Goal: Task Accomplishment & Management: Complete application form

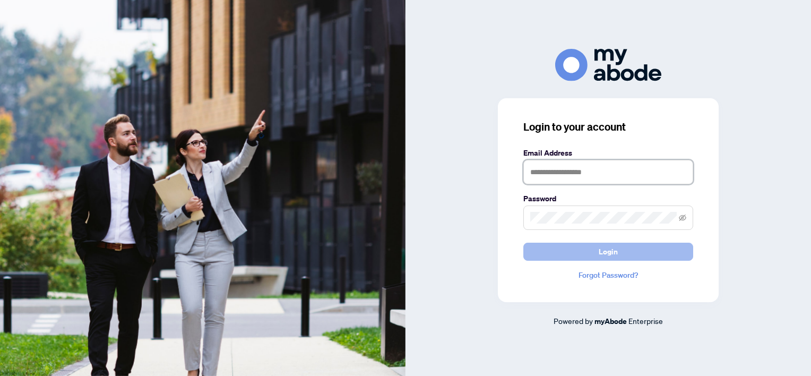
type input "**********"
click at [554, 250] on button "Login" at bounding box center [608, 251] width 170 height 18
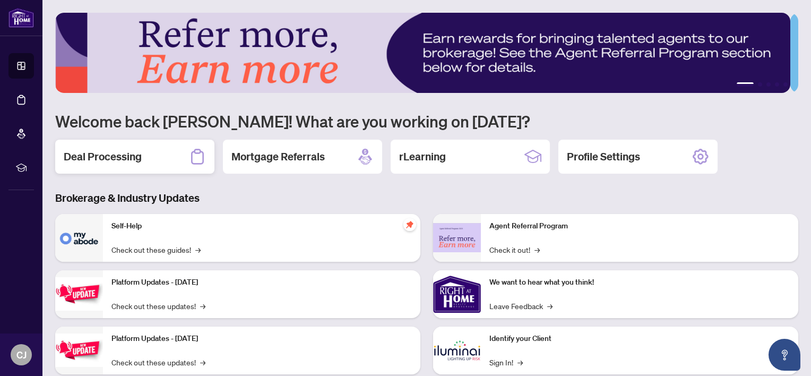
click at [109, 154] on h2 "Deal Processing" at bounding box center [103, 156] width 78 height 15
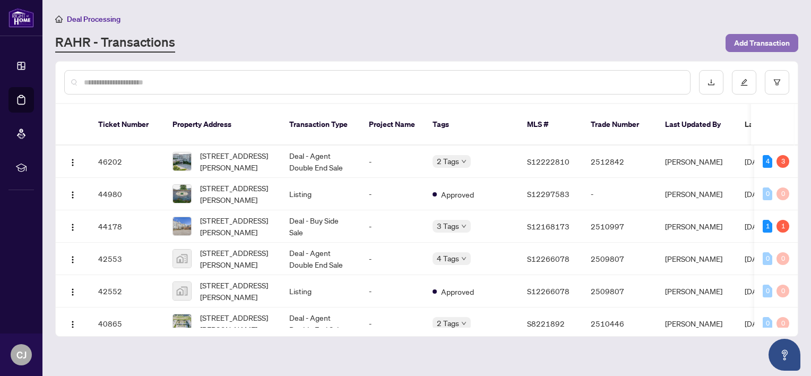
click at [751, 38] on span "Add Transaction" at bounding box center [762, 42] width 56 height 17
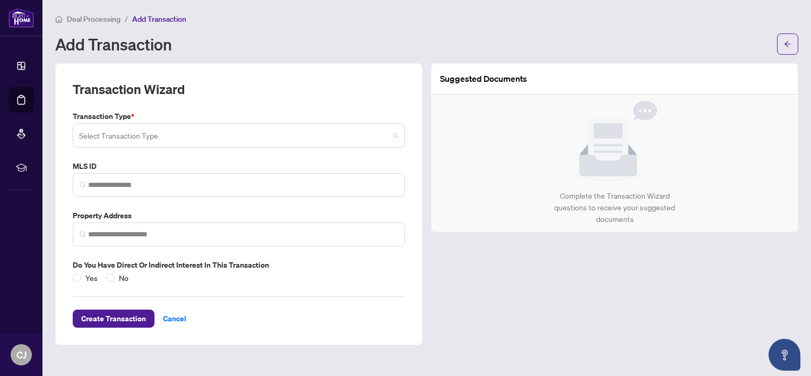
click at [163, 131] on input "search" at bounding box center [234, 136] width 310 height 23
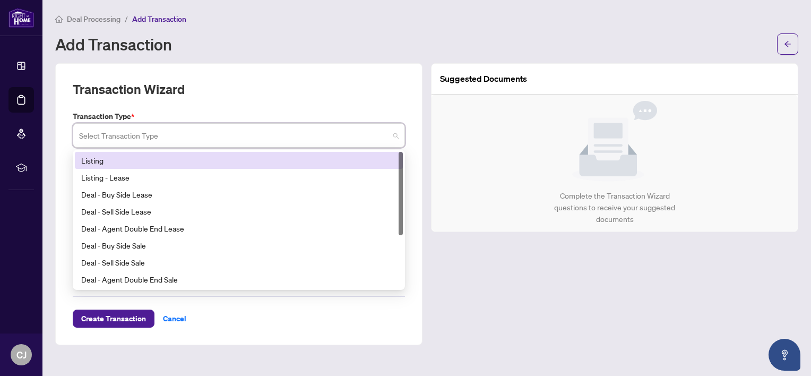
click at [142, 159] on div "Listing" at bounding box center [238, 160] width 315 height 12
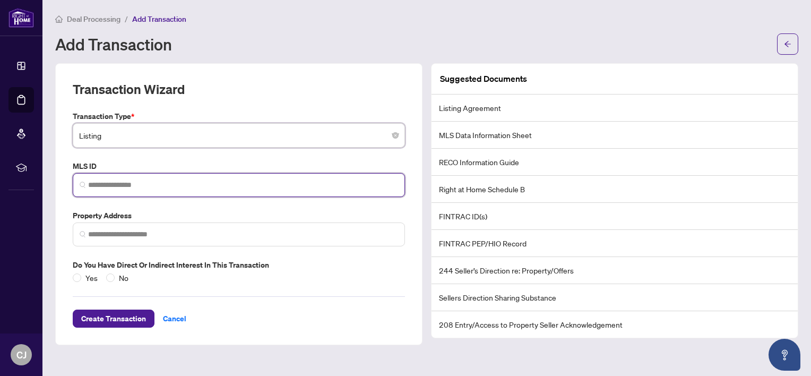
click at [155, 184] on input "search" at bounding box center [243, 184] width 310 height 11
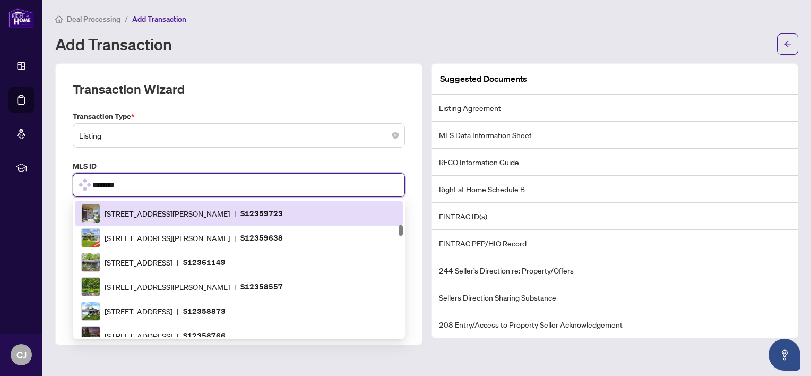
scroll to position [560, 0]
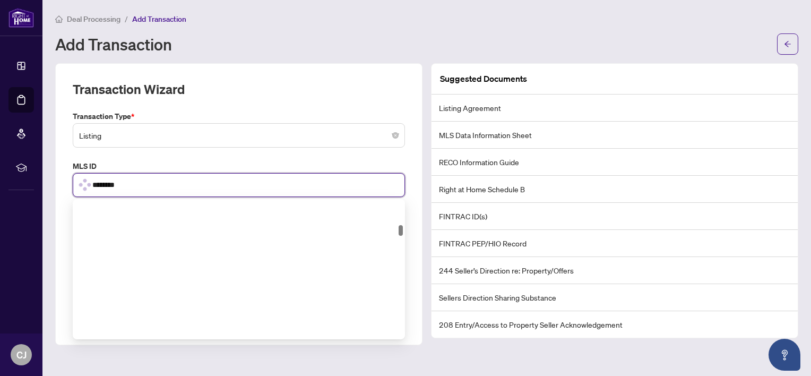
type input "*********"
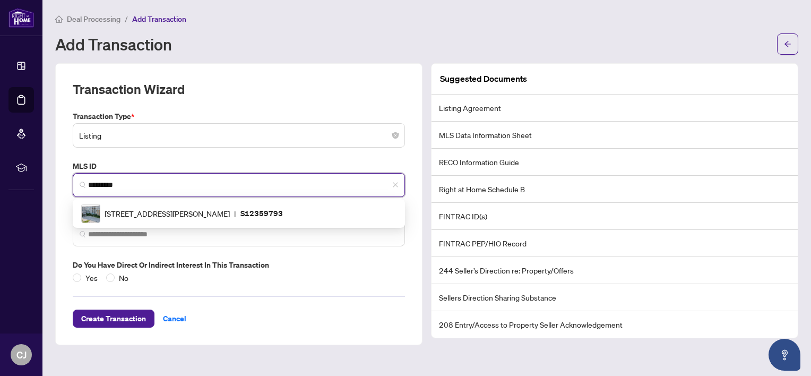
scroll to position [0, 0]
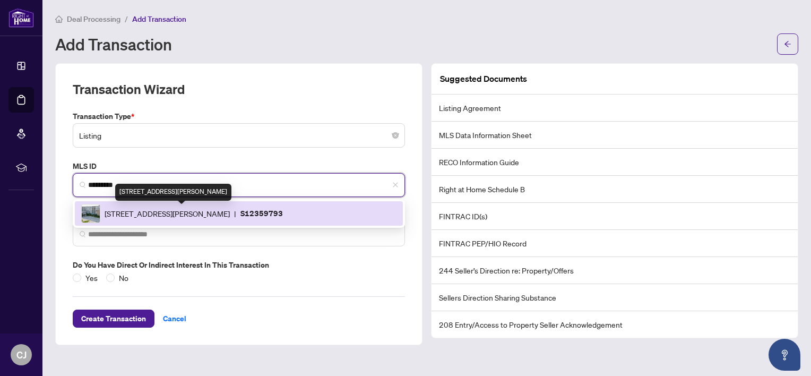
click at [153, 211] on span "[STREET_ADDRESS][PERSON_NAME]" at bounding box center [167, 213] width 125 height 12
type input "**********"
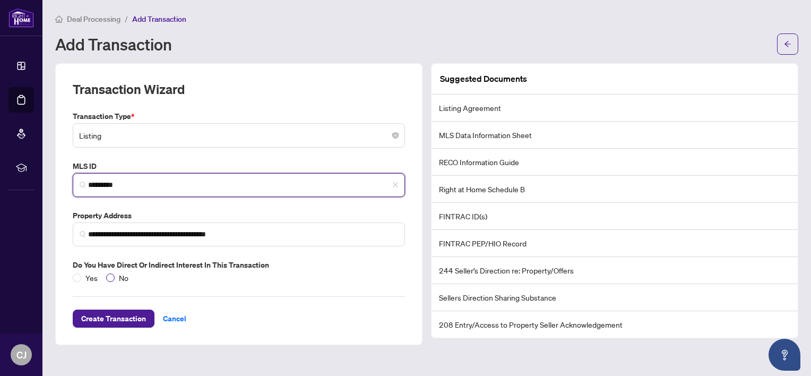
type input "*********"
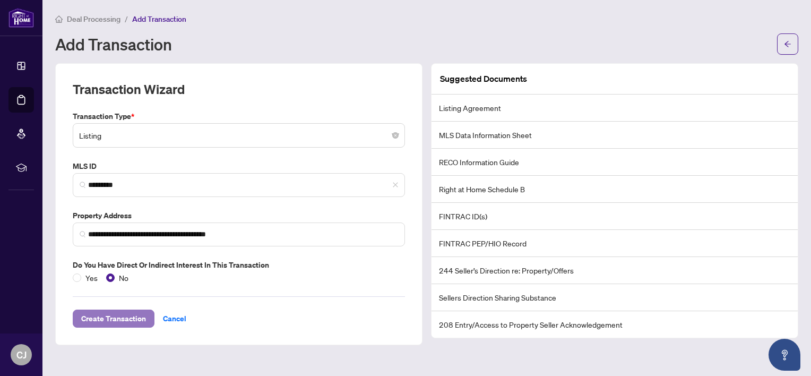
click at [105, 315] on span "Create Transaction" at bounding box center [113, 318] width 65 height 17
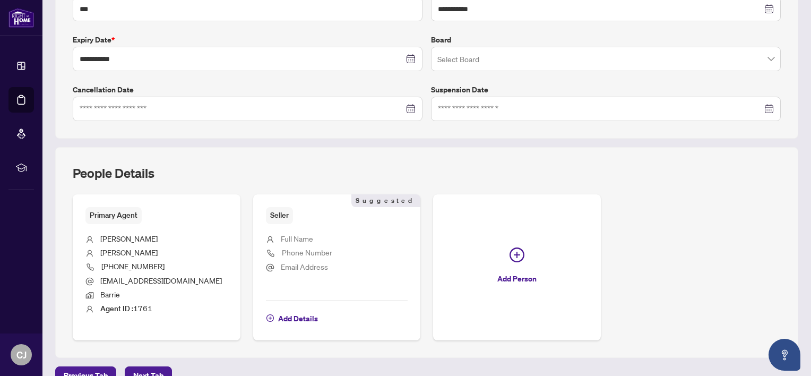
scroll to position [314, 0]
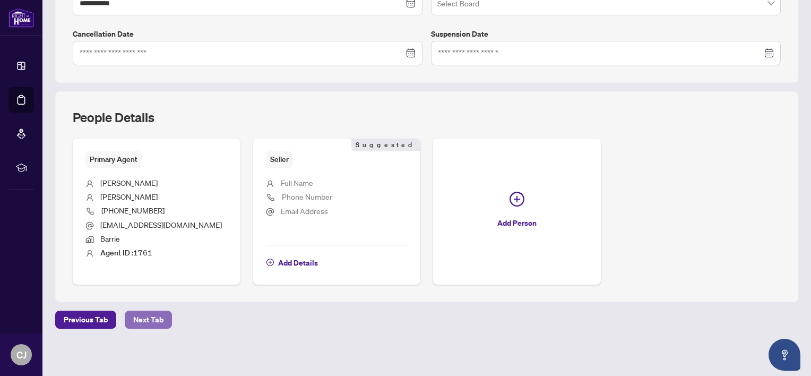
drag, startPoint x: 144, startPoint y: 318, endPoint x: 149, endPoint y: 316, distance: 5.5
click at [149, 316] on span "Next Tab" at bounding box center [148, 319] width 30 height 17
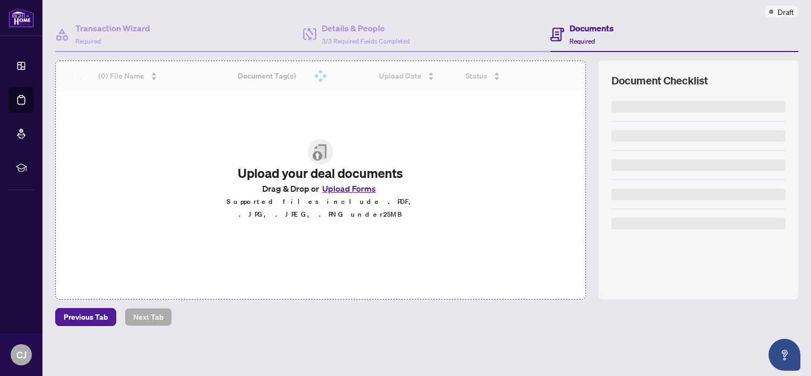
scroll to position [83, 0]
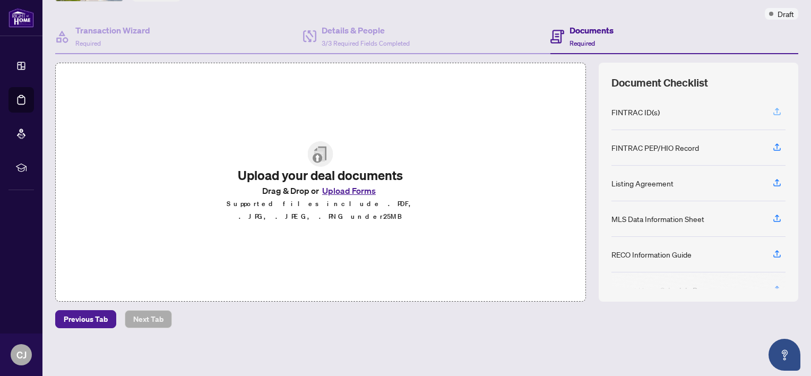
click at [772, 107] on icon "button" at bounding box center [777, 112] width 10 height 10
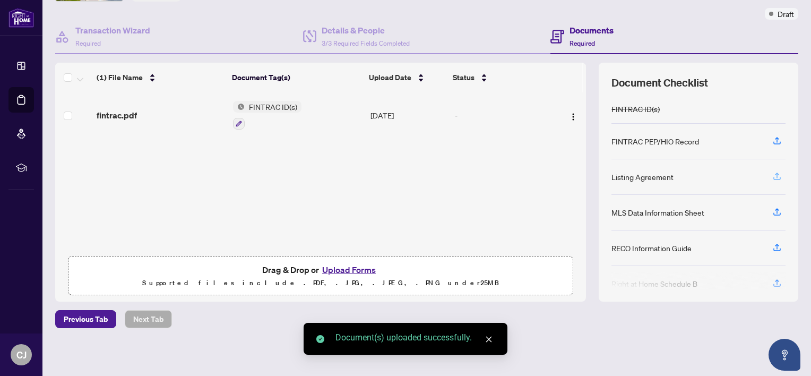
click at [772, 172] on icon "button" at bounding box center [777, 176] width 10 height 10
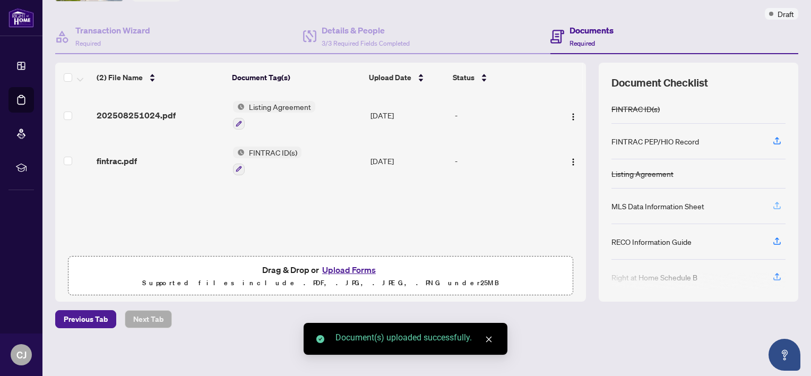
click at [772, 201] on icon "button" at bounding box center [777, 206] width 10 height 10
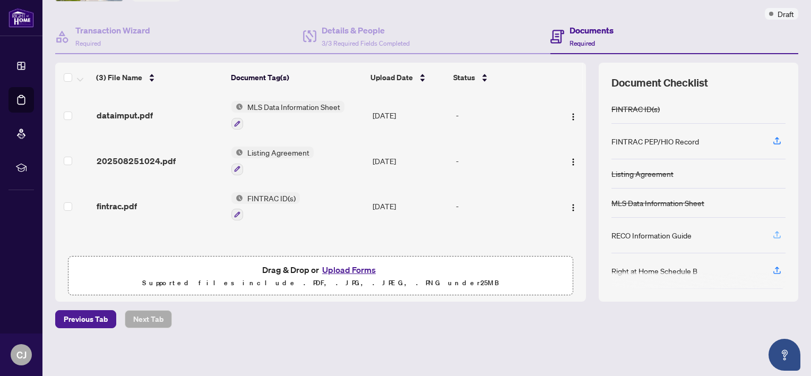
click at [772, 230] on icon "button" at bounding box center [777, 235] width 10 height 10
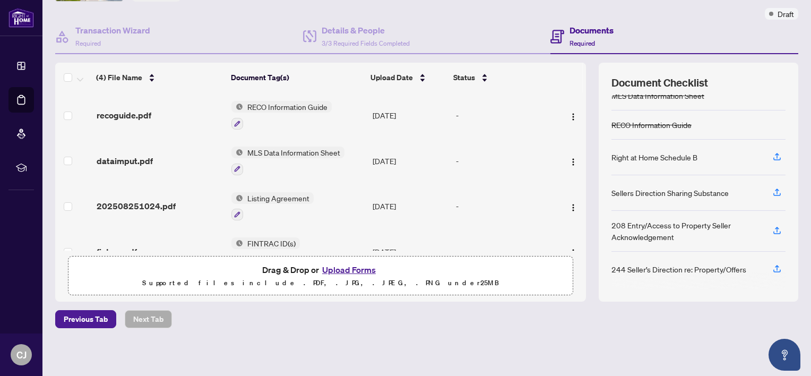
click at [346, 263] on button "Upload Forms" at bounding box center [349, 270] width 60 height 14
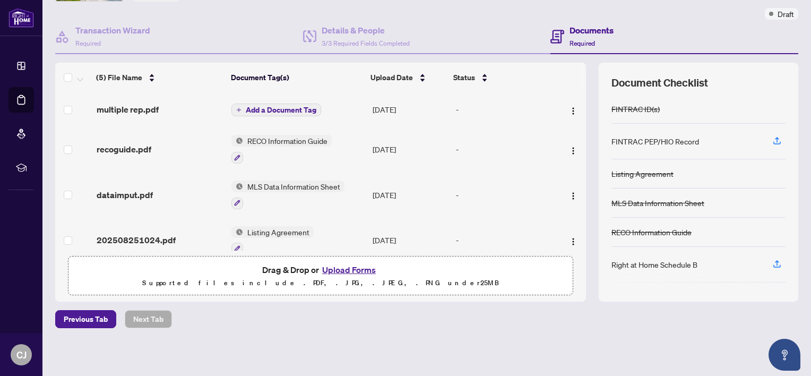
click at [275, 107] on span "Add a Document Tag" at bounding box center [281, 109] width 71 height 7
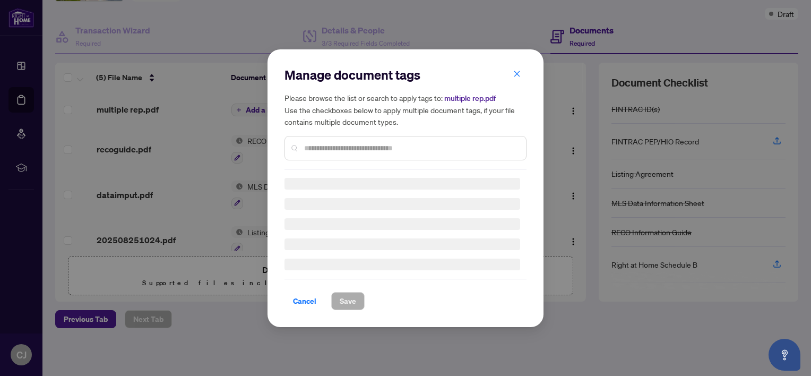
click at [326, 146] on div "Manage document tags Please browse the list or search to apply tags to: multipl…" at bounding box center [405, 117] width 242 height 103
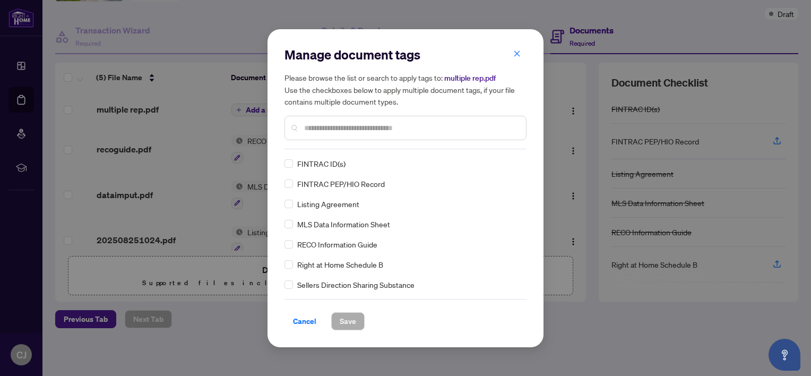
click at [320, 119] on div at bounding box center [405, 128] width 242 height 24
click at [317, 126] on input "text" at bounding box center [410, 128] width 213 height 12
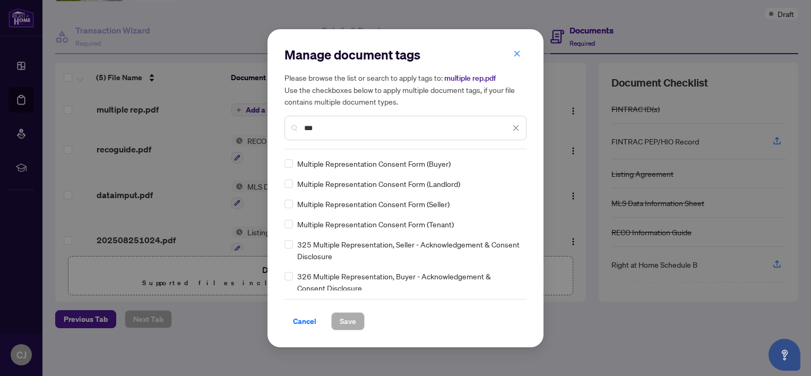
type input "***"
click at [346, 323] on span "Save" at bounding box center [348, 321] width 16 height 17
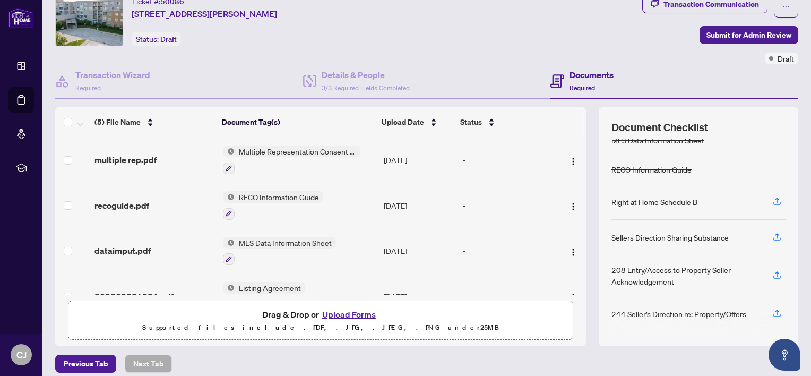
scroll to position [0, 0]
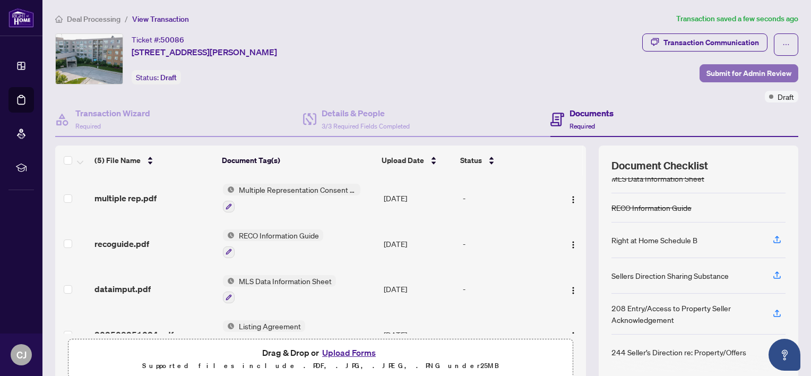
click at [715, 73] on span "Submit for Admin Review" at bounding box center [748, 73] width 85 height 17
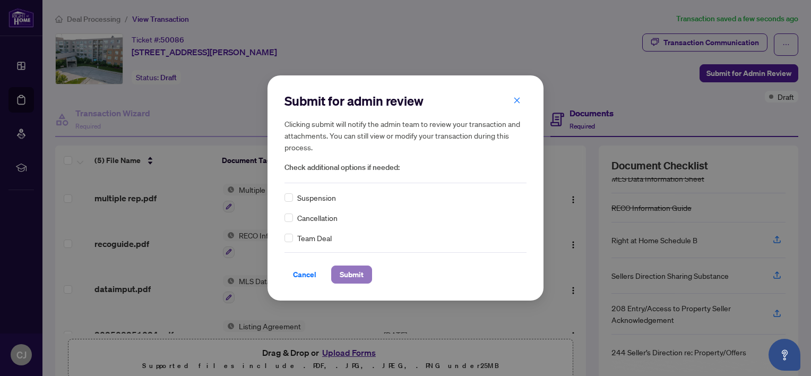
click at [349, 274] on span "Submit" at bounding box center [352, 274] width 24 height 17
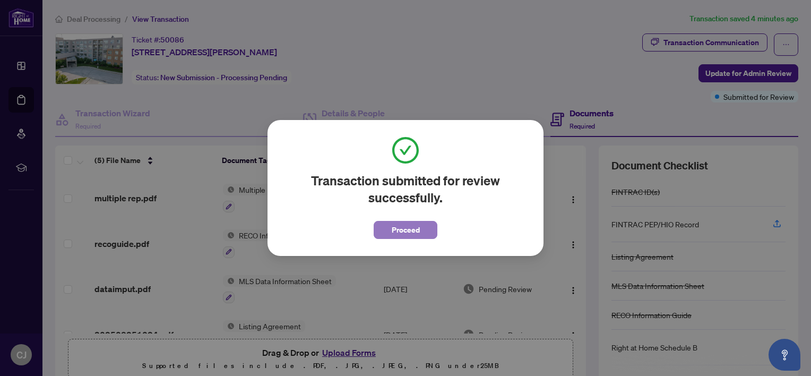
click at [403, 224] on span "Proceed" at bounding box center [406, 229] width 28 height 17
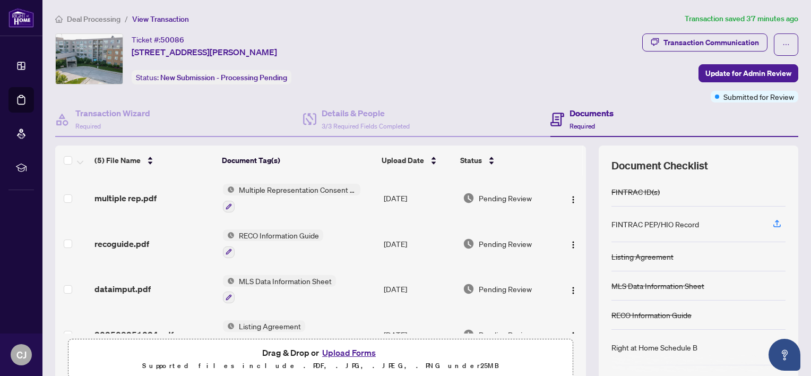
click at [93, 19] on span "Deal Processing" at bounding box center [94, 19] width 54 height 10
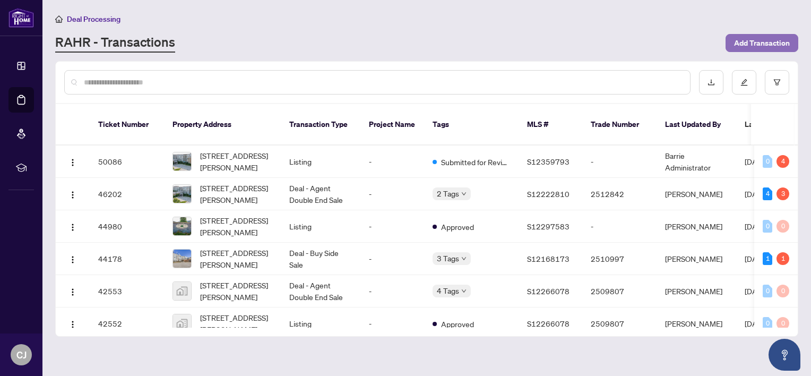
click at [768, 45] on span "Add Transaction" at bounding box center [762, 42] width 56 height 17
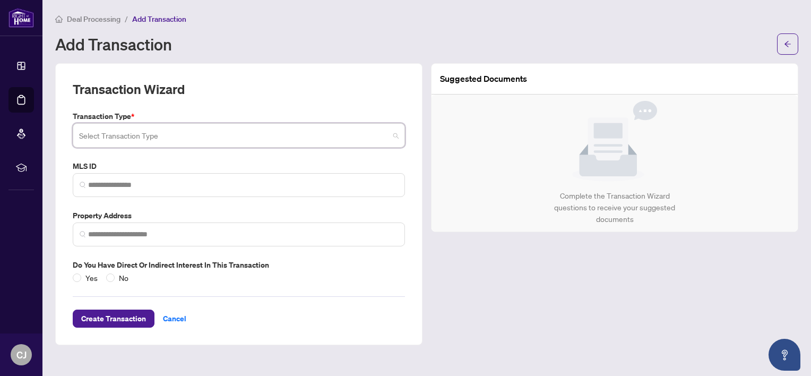
click at [227, 129] on input "search" at bounding box center [234, 136] width 310 height 23
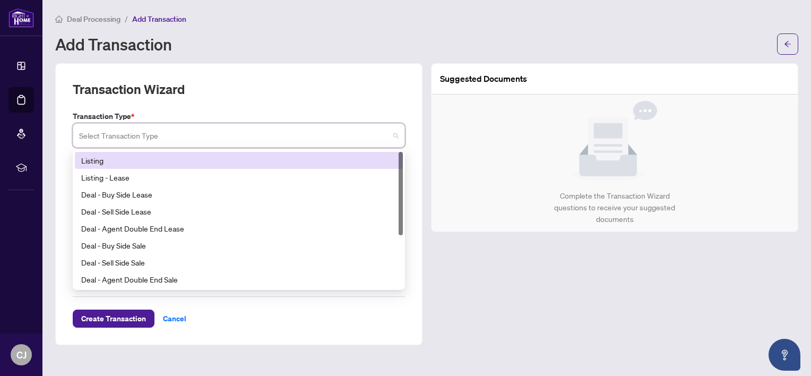
click at [139, 161] on div "Listing" at bounding box center [238, 160] width 315 height 12
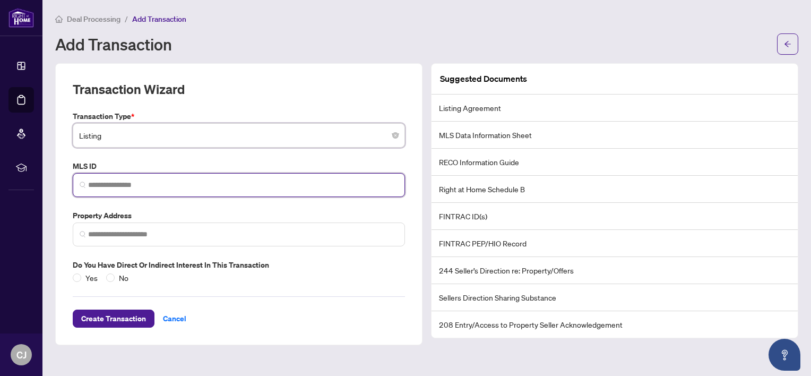
click at [162, 180] on input "search" at bounding box center [243, 184] width 310 height 11
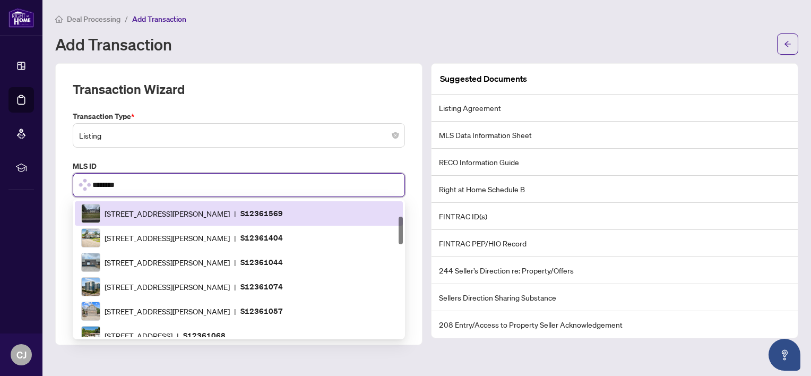
scroll to position [422, 0]
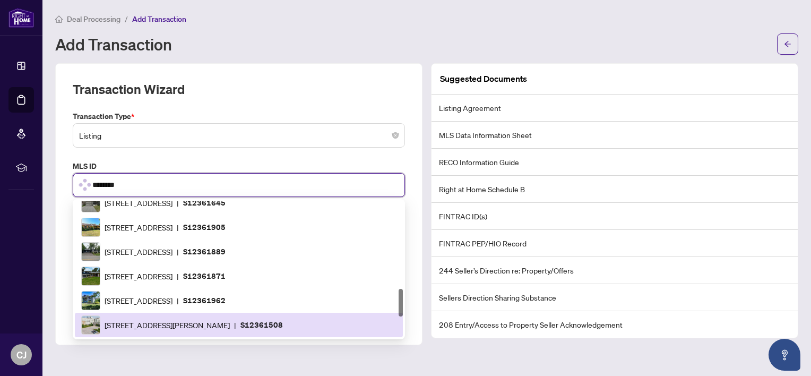
type input "*********"
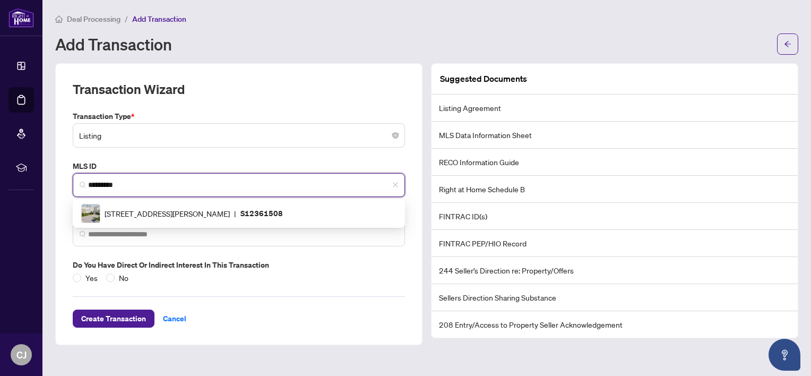
scroll to position [0, 0]
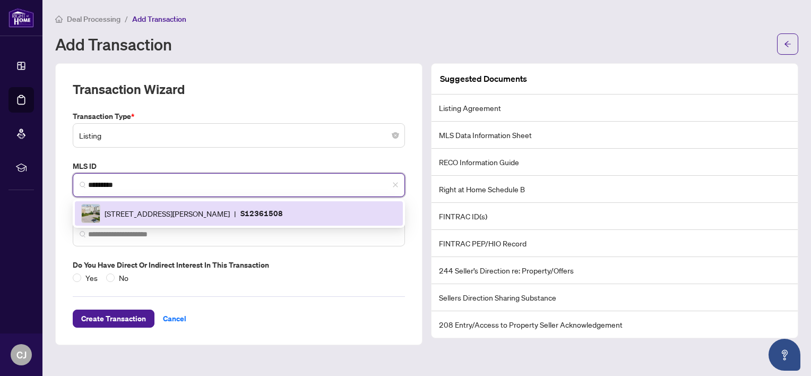
click at [161, 206] on div "[STREET_ADDRESS][PERSON_NAME] | S12361508" at bounding box center [238, 213] width 315 height 19
type input "**********"
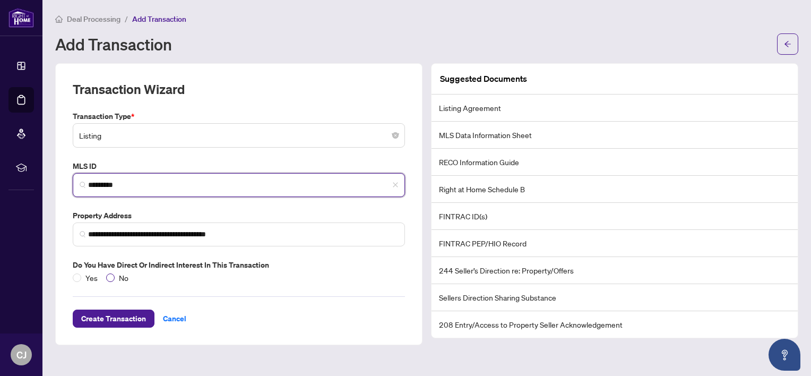
type input "*********"
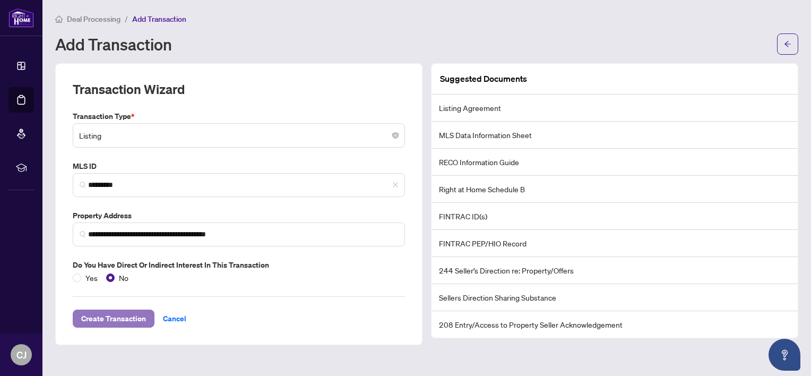
click at [117, 320] on span "Create Transaction" at bounding box center [113, 318] width 65 height 17
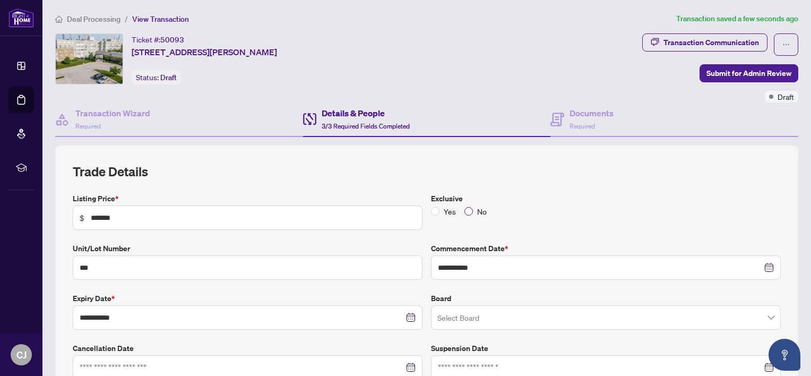
click at [473, 212] on span "No" at bounding box center [482, 211] width 18 height 12
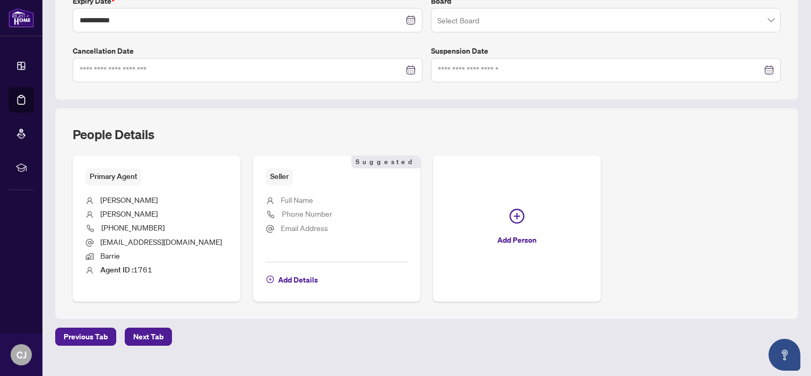
scroll to position [314, 0]
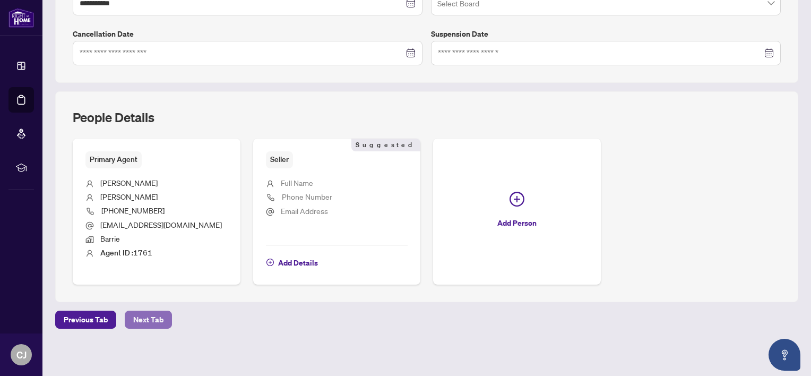
click at [159, 314] on span "Next Tab" at bounding box center [148, 319] width 30 height 17
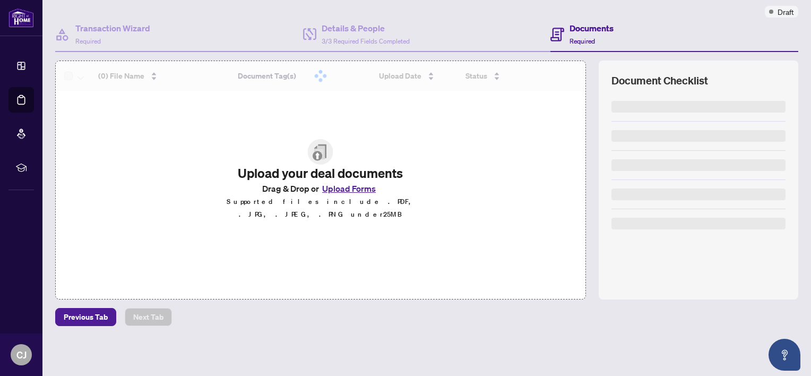
scroll to position [83, 0]
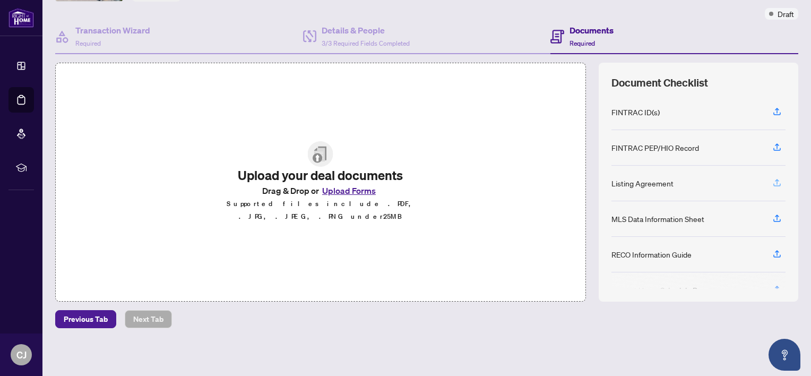
click at [772, 179] on icon "button" at bounding box center [777, 183] width 10 height 10
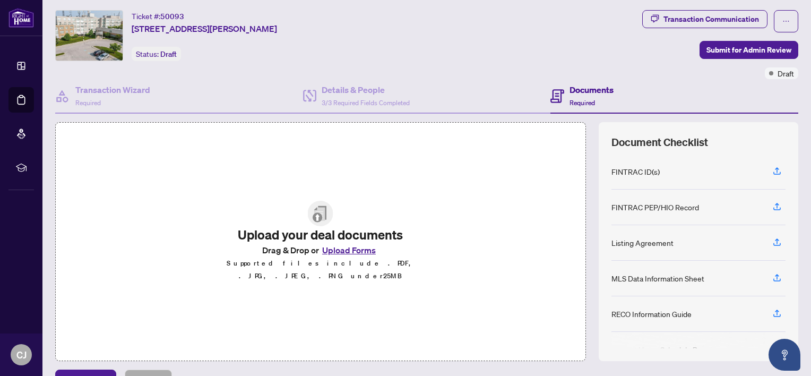
scroll to position [0, 0]
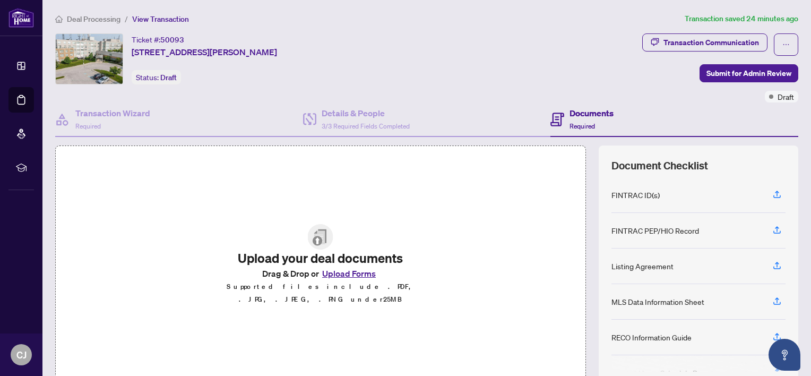
click at [103, 14] on span "Deal Processing" at bounding box center [94, 19] width 54 height 10
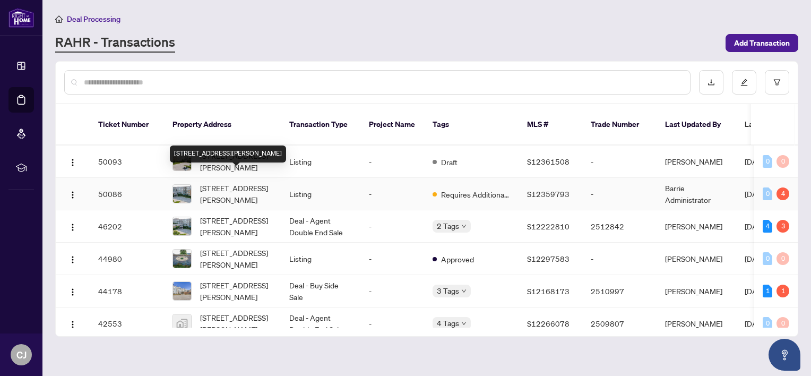
click at [218, 182] on span "[STREET_ADDRESS][PERSON_NAME]" at bounding box center [236, 193] width 72 height 23
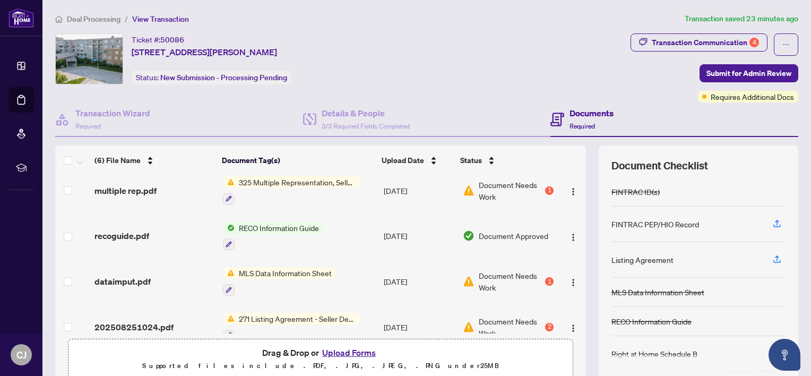
scroll to position [106, 0]
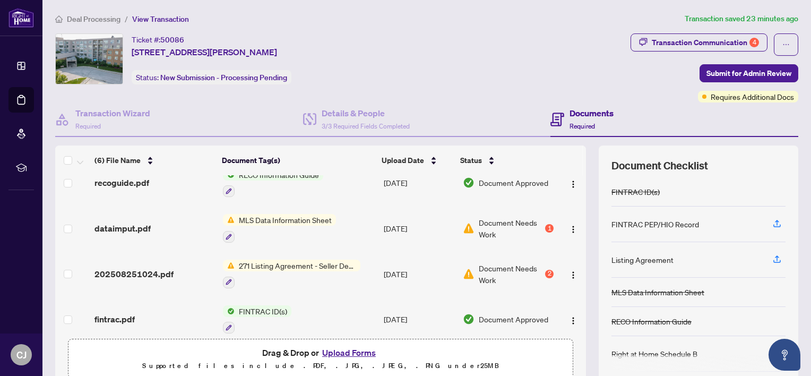
click at [306, 261] on span "271 Listing Agreement - Seller Designated Representation Agreement Authority to…" at bounding box center [298, 265] width 126 height 12
click at [569, 271] on img "button" at bounding box center [573, 275] width 8 height 8
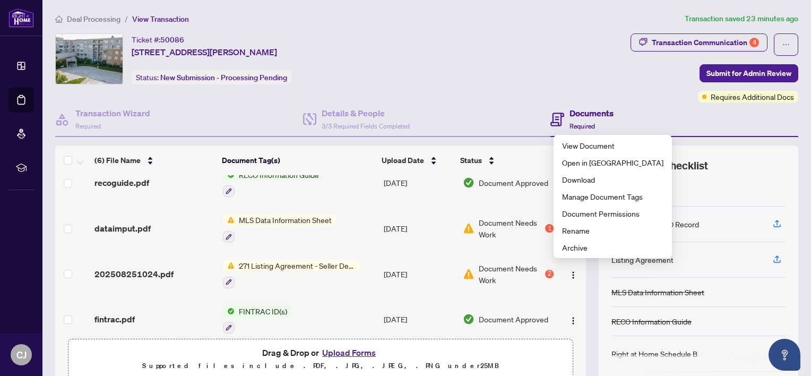
click at [429, 61] on div "Ticket #: 50086 [STREET_ADDRESS][PERSON_NAME] Status: New Submission - Processi…" at bounding box center [340, 58] width 571 height 51
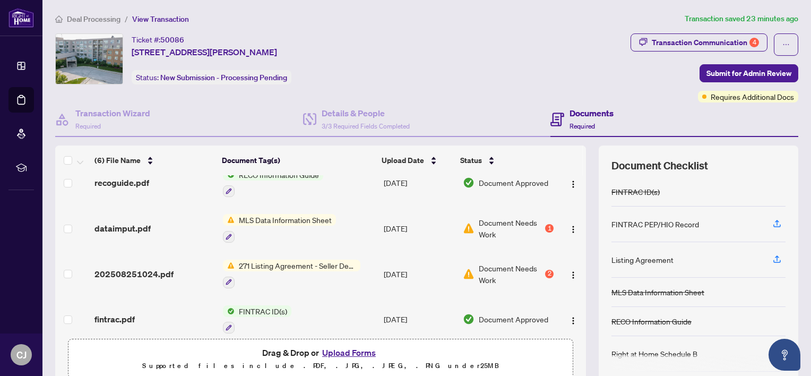
scroll to position [0, 0]
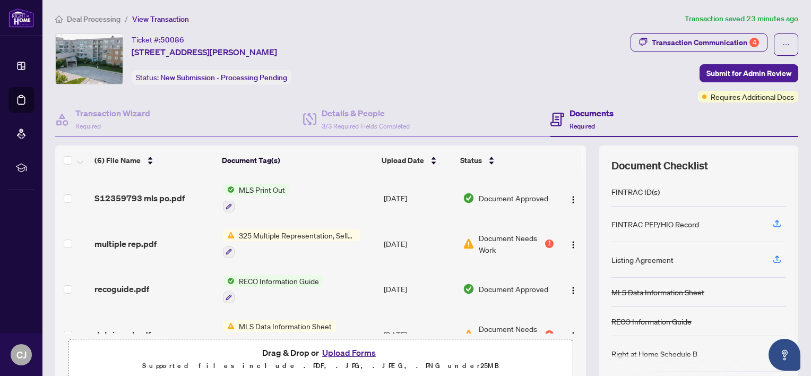
click at [344, 348] on button "Upload Forms" at bounding box center [349, 352] width 60 height 14
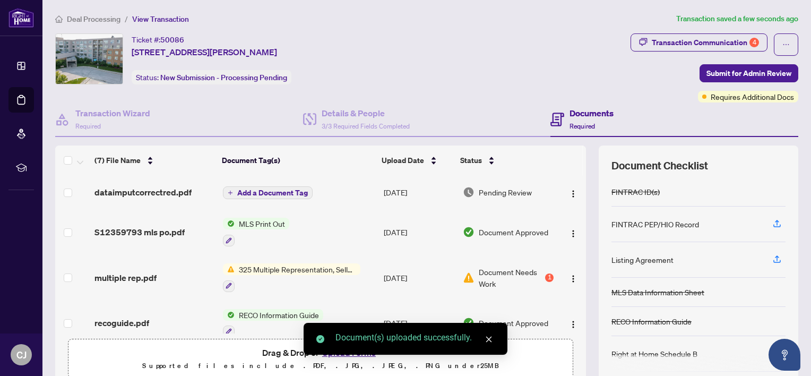
click at [488, 341] on icon "close" at bounding box center [488, 338] width 7 height 7
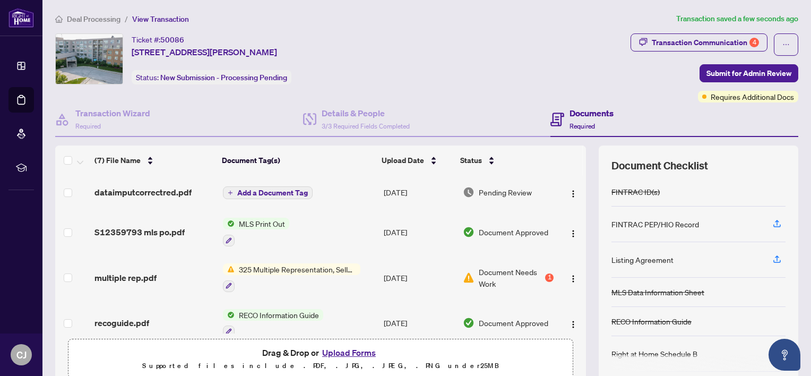
click at [353, 350] on button "Upload Forms" at bounding box center [349, 352] width 60 height 14
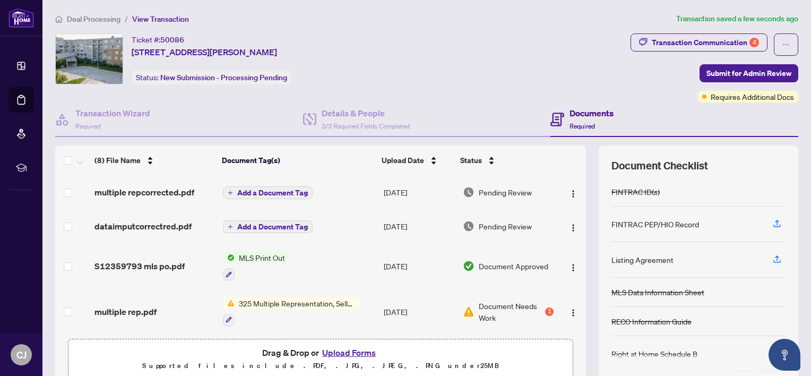
click at [264, 189] on span "Add a Document Tag" at bounding box center [272, 192] width 71 height 7
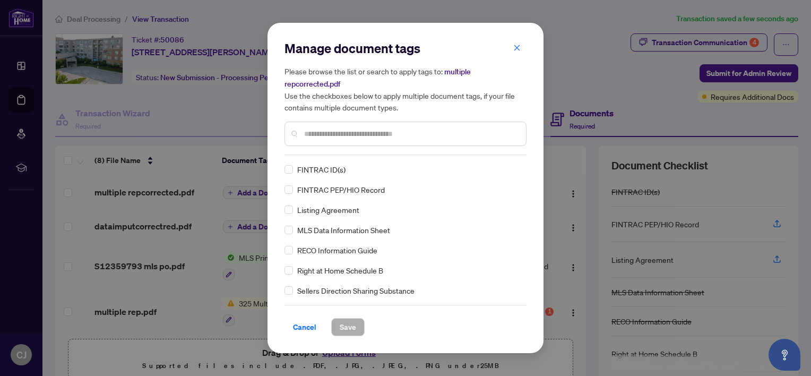
click at [325, 154] on div "Manage document tags Please browse the list or search to apply tags to: multipl…" at bounding box center [405, 188] width 242 height 296
click at [321, 129] on input "text" at bounding box center [410, 134] width 213 height 12
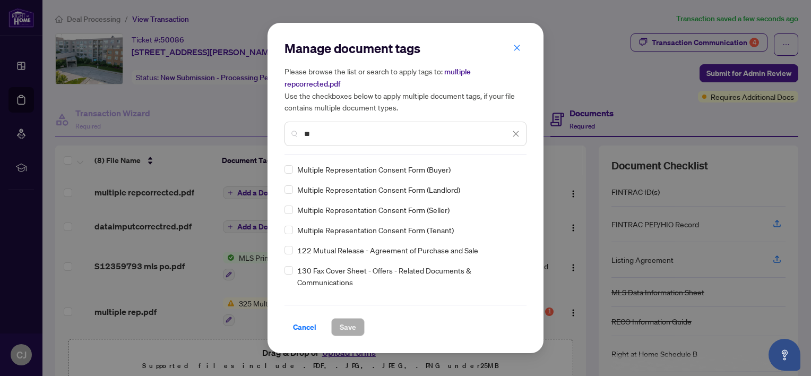
type input "**"
click at [344, 329] on span "Save" at bounding box center [348, 326] width 16 height 17
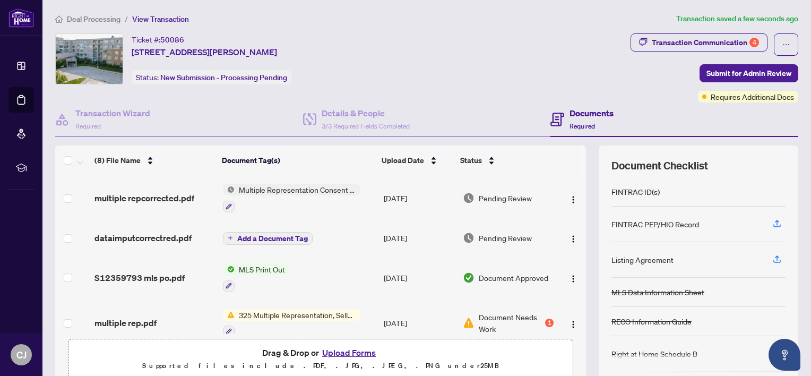
click at [272, 235] on span "Add a Document Tag" at bounding box center [272, 238] width 71 height 7
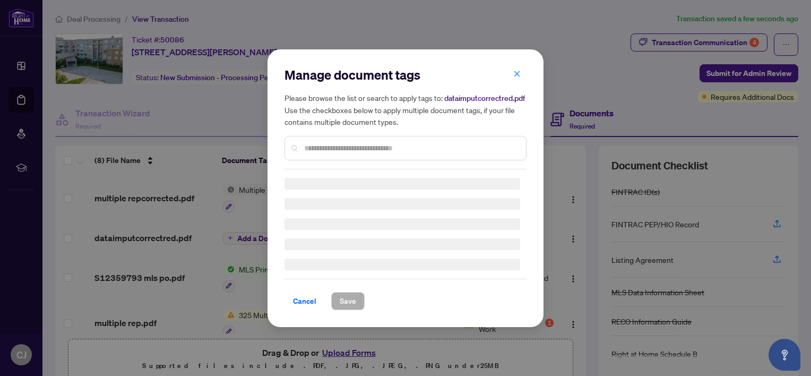
click at [324, 148] on input "text" at bounding box center [410, 148] width 213 height 12
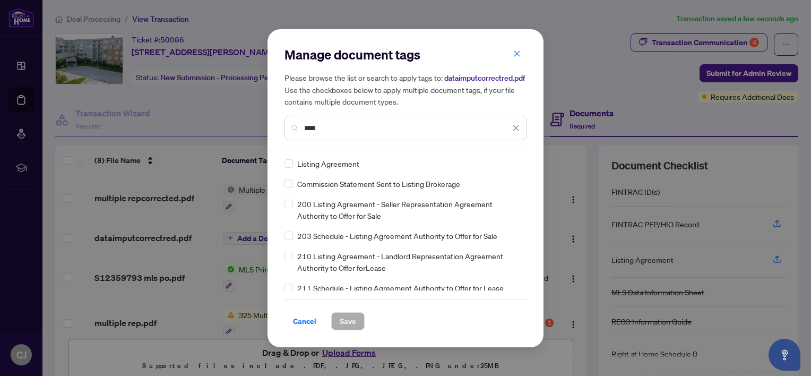
type input "****"
click at [512, 126] on icon "close" at bounding box center [515, 127] width 7 height 7
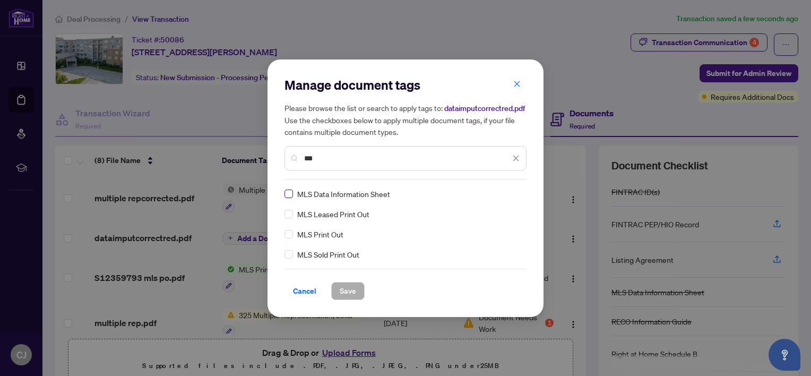
type input "***"
click at [346, 288] on span "Save" at bounding box center [348, 290] width 16 height 17
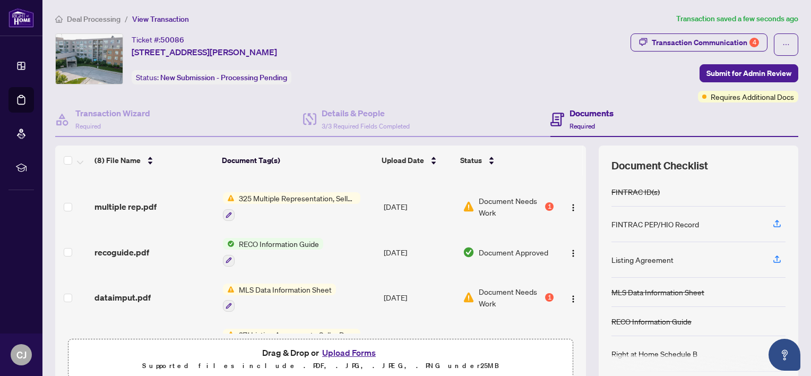
scroll to position [159, 0]
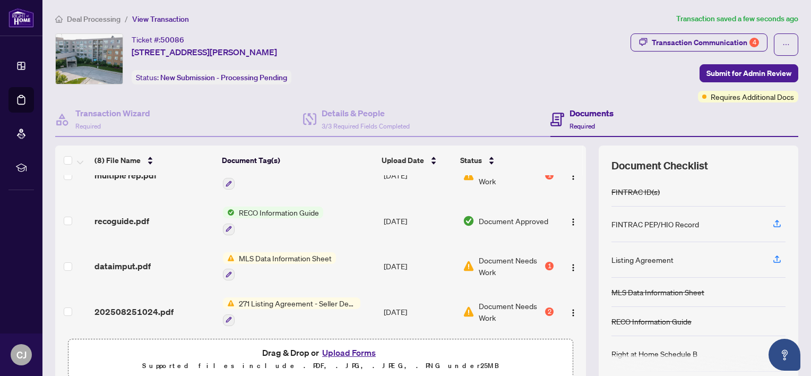
click at [296, 297] on span "271 Listing Agreement - Seller Designated Representation Agreement Authority to…" at bounding box center [298, 303] width 126 height 12
click at [533, 302] on div "Document Needs Work 2" at bounding box center [508, 311] width 91 height 23
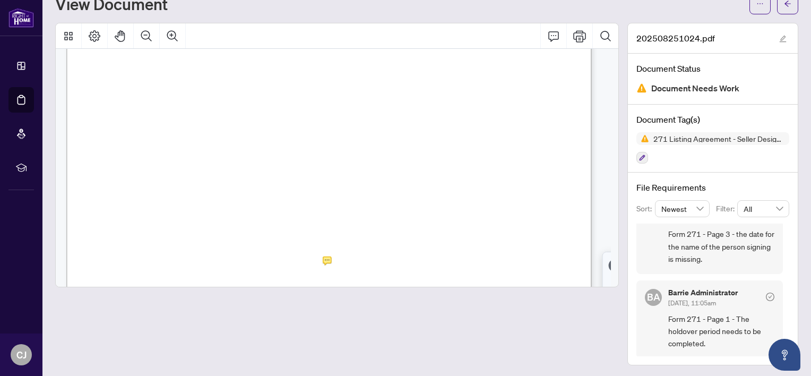
scroll to position [1486, 0]
click at [711, 8] on div "View Document" at bounding box center [399, 3] width 688 height 17
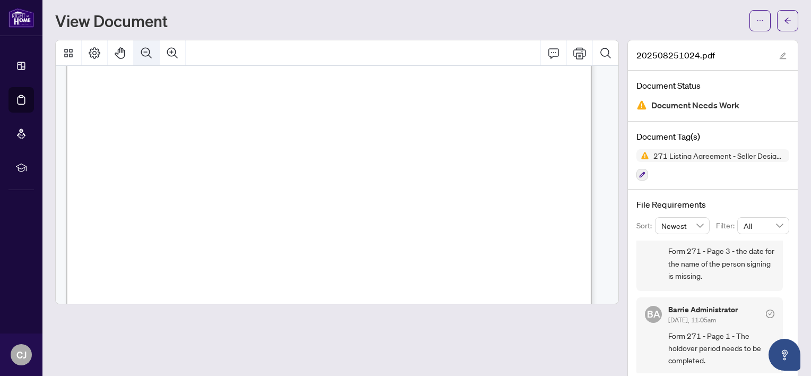
scroll to position [0, 0]
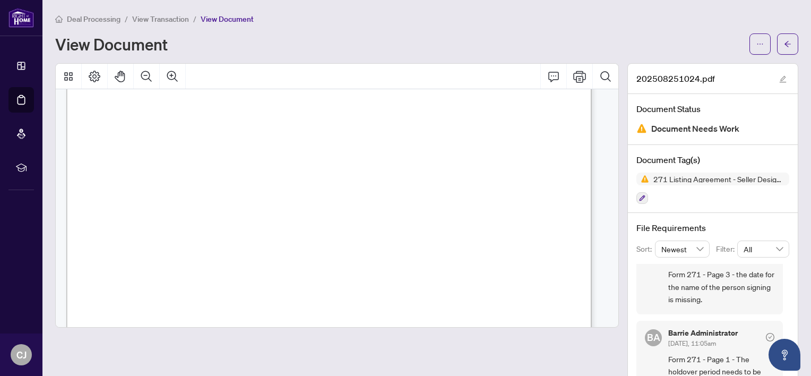
click at [162, 17] on span "View Transaction" at bounding box center [160, 19] width 57 height 10
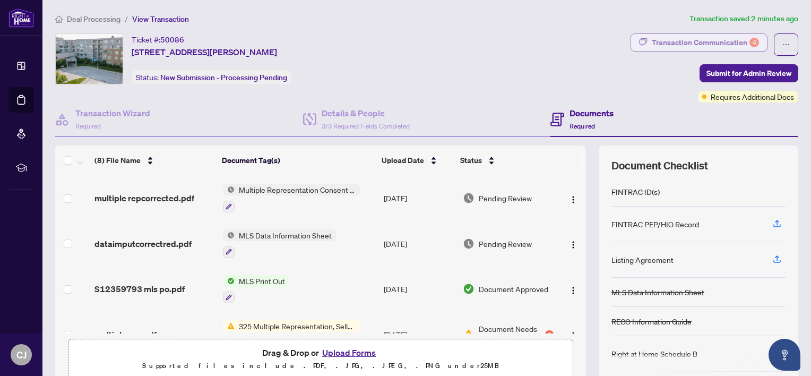
click at [700, 38] on div "Transaction Communication 4" at bounding box center [705, 42] width 107 height 17
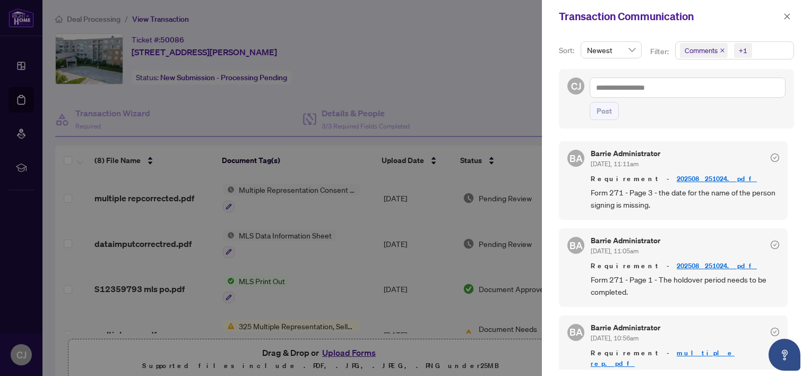
click at [677, 176] on link "202508251024.pdf" at bounding box center [717, 178] width 80 height 9
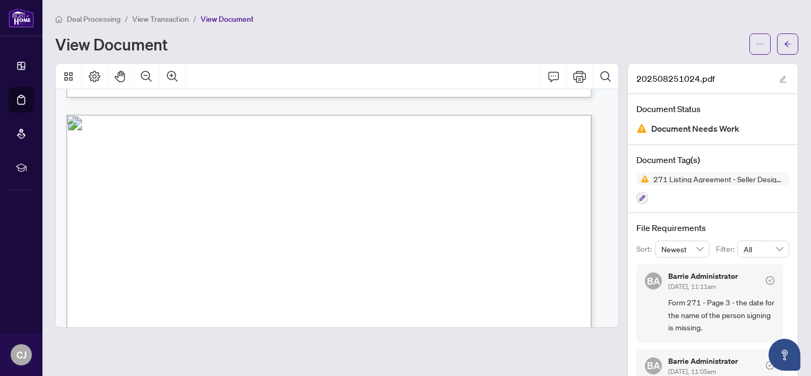
scroll to position [1380, 0]
click at [175, 19] on span "View Transaction" at bounding box center [160, 19] width 57 height 10
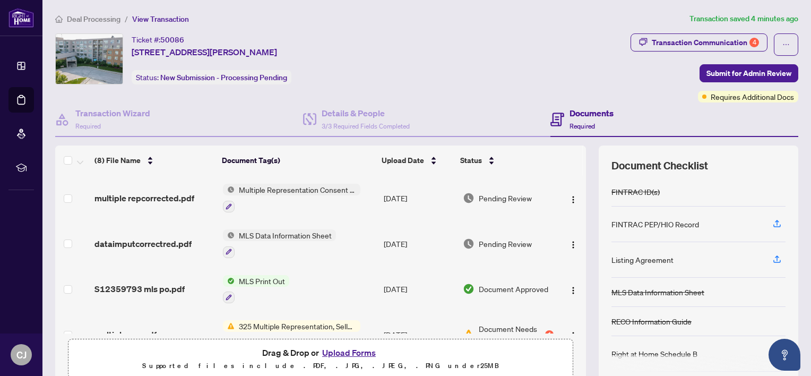
click at [571, 117] on h4 "Documents" at bounding box center [591, 113] width 44 height 13
click at [446, 13] on ol "Deal Processing / View Transaction" at bounding box center [370, 19] width 630 height 12
click at [339, 349] on button "Upload Forms" at bounding box center [349, 352] width 60 height 14
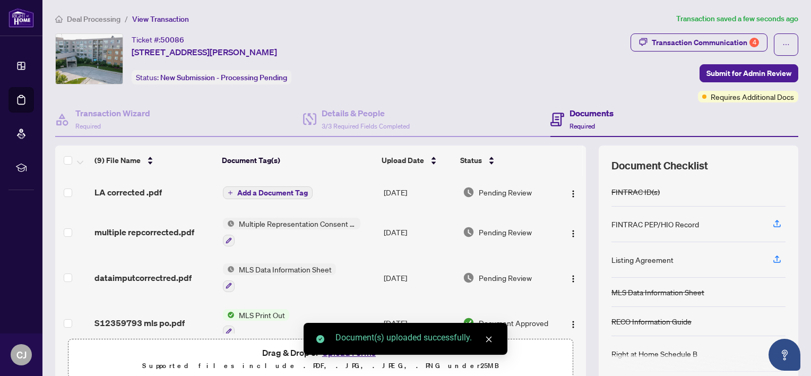
click at [283, 189] on span "Add a Document Tag" at bounding box center [272, 192] width 71 height 7
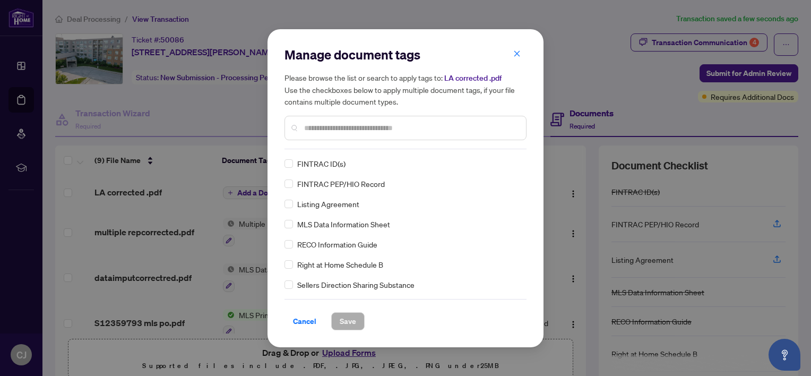
click at [323, 125] on input "text" at bounding box center [410, 128] width 213 height 12
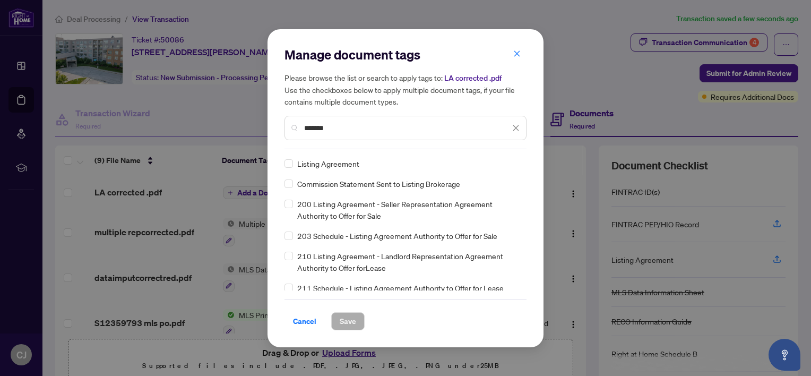
type input "*******"
click at [345, 323] on span "Save" at bounding box center [348, 321] width 16 height 17
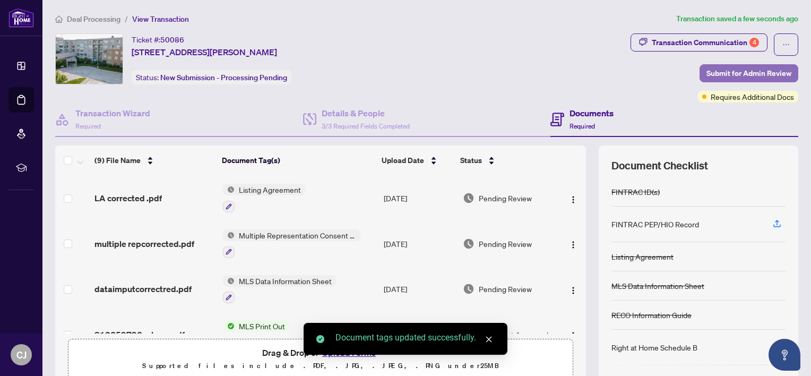
click at [760, 70] on span "Submit for Admin Review" at bounding box center [748, 73] width 85 height 17
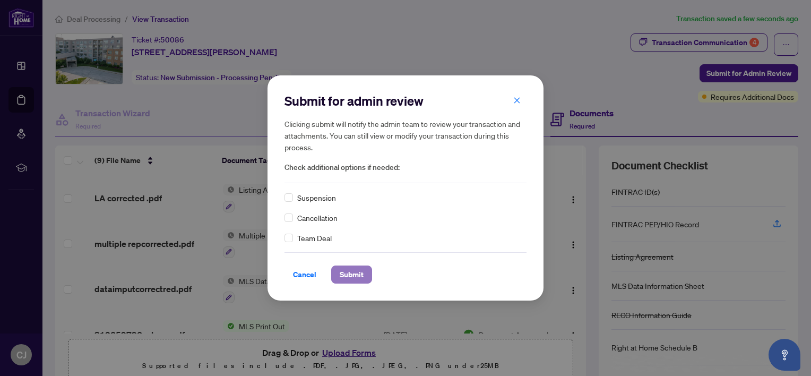
click at [359, 273] on span "Submit" at bounding box center [352, 274] width 24 height 17
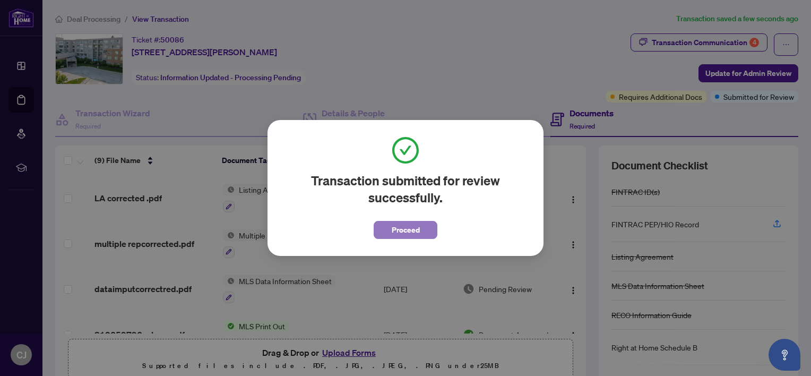
click at [414, 228] on span "Proceed" at bounding box center [406, 229] width 28 height 17
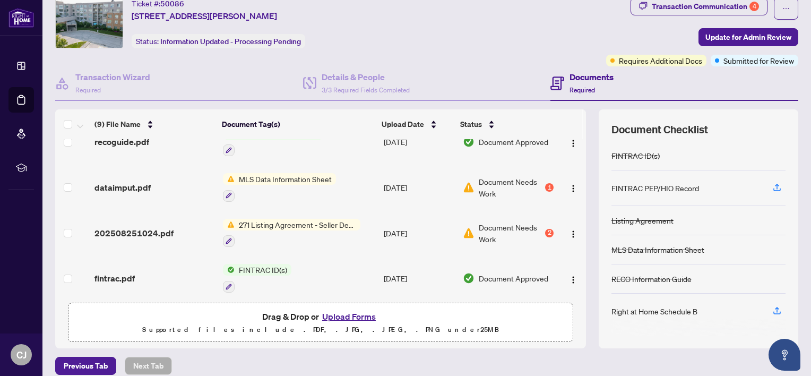
scroll to position [53, 0]
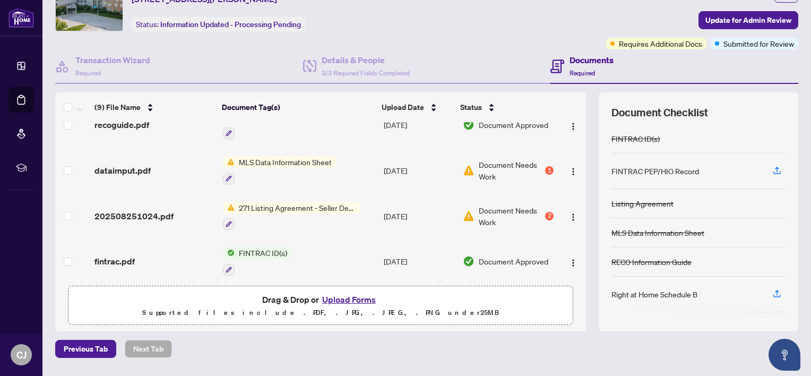
click at [532, 207] on span "Document Needs Work" at bounding box center [511, 215] width 64 height 23
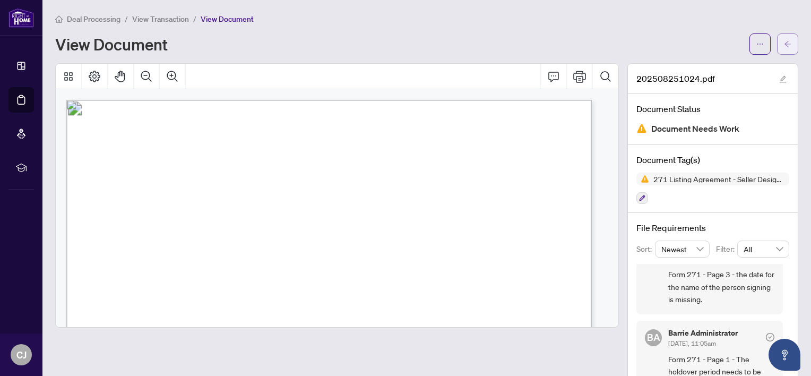
click at [784, 40] on icon "arrow-left" at bounding box center [787, 43] width 7 height 7
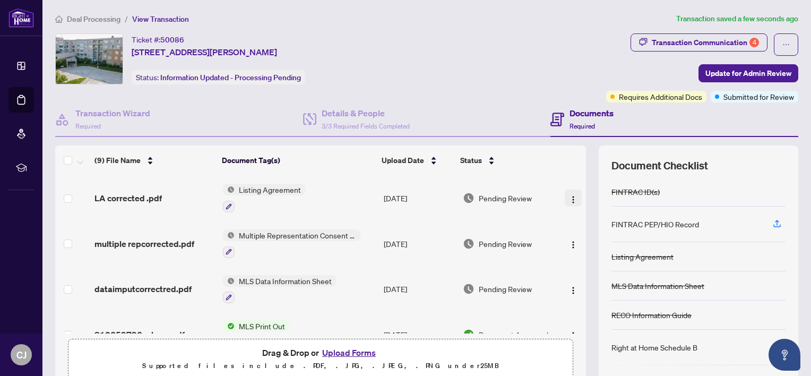
click at [569, 195] on img "button" at bounding box center [573, 199] width 8 height 8
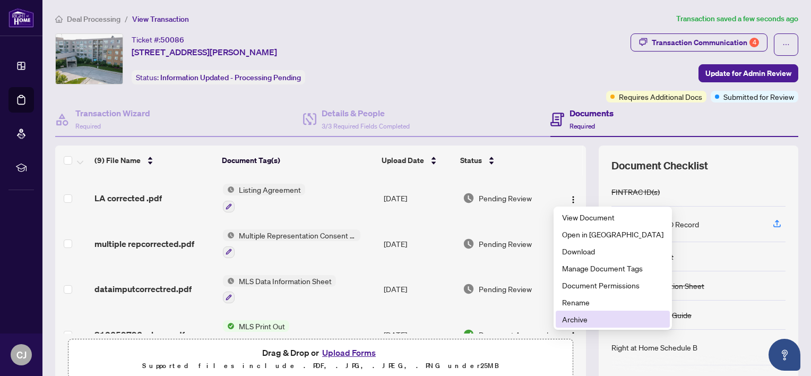
click at [572, 319] on span "Archive" at bounding box center [612, 319] width 101 height 12
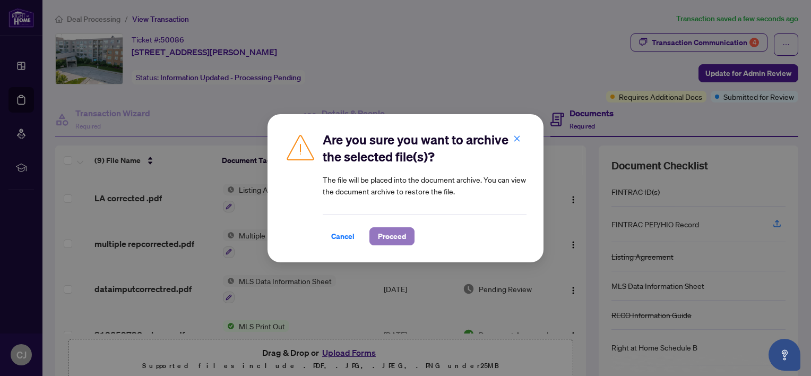
click at [395, 233] on span "Proceed" at bounding box center [392, 236] width 28 height 17
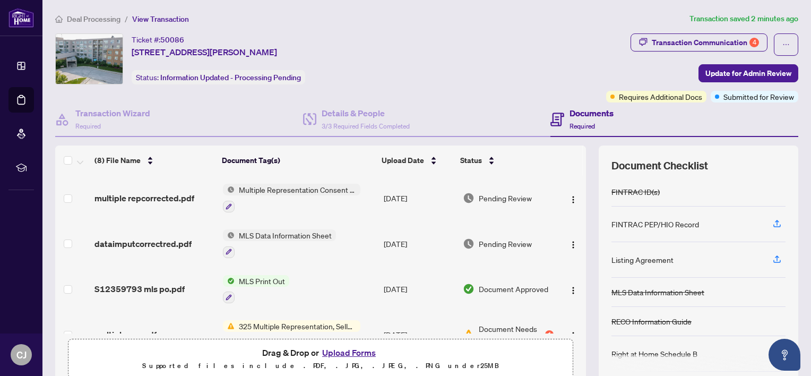
scroll to position [83, 0]
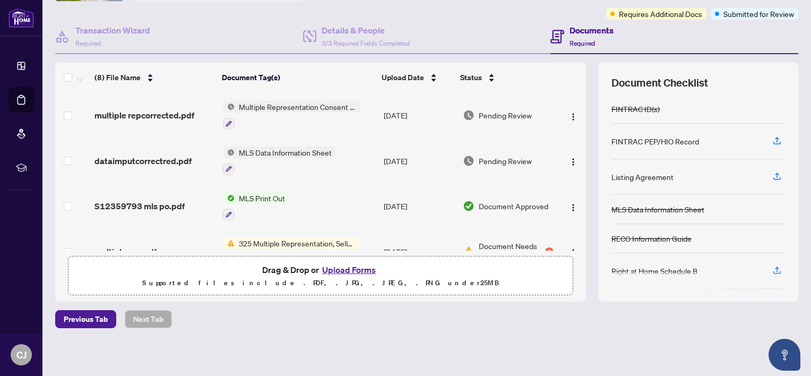
click at [361, 265] on button "Upload Forms" at bounding box center [349, 270] width 60 height 14
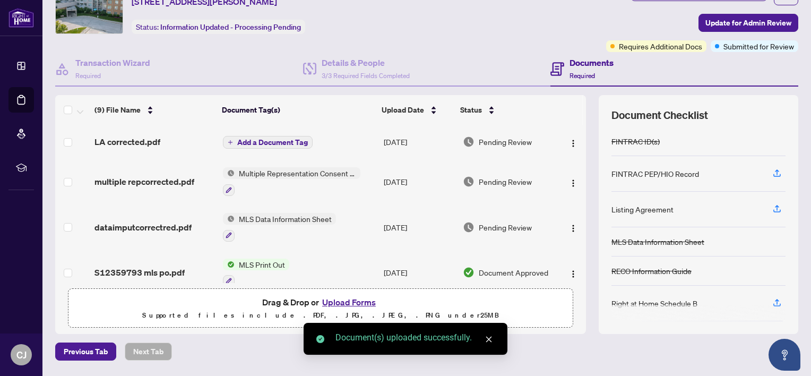
scroll to position [0, 0]
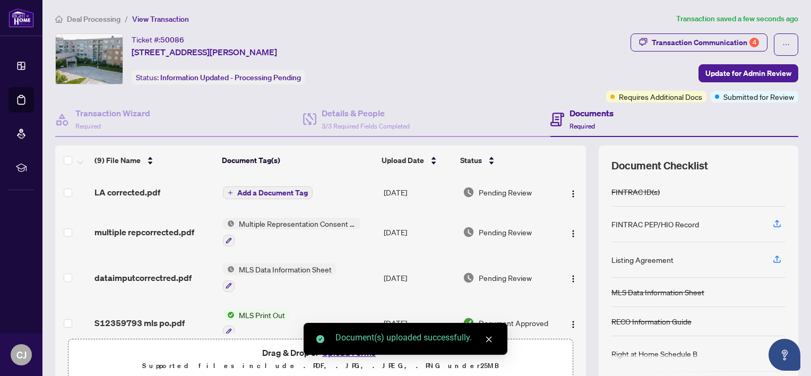
click at [285, 189] on span "Add a Document Tag" at bounding box center [272, 192] width 71 height 7
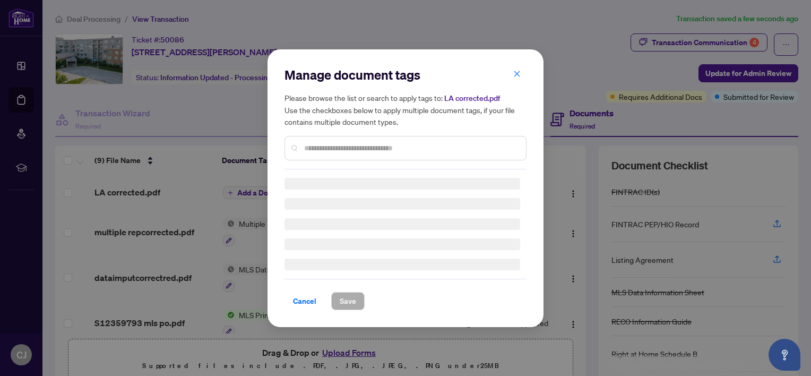
click at [309, 150] on input "text" at bounding box center [410, 148] width 213 height 12
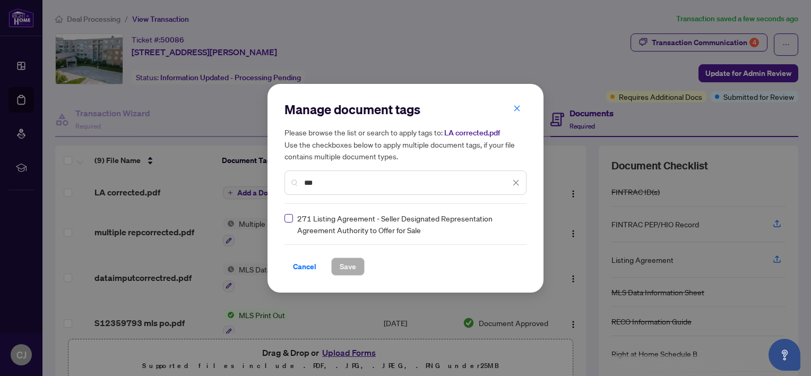
type input "***"
click at [340, 262] on span "Save" at bounding box center [348, 266] width 16 height 17
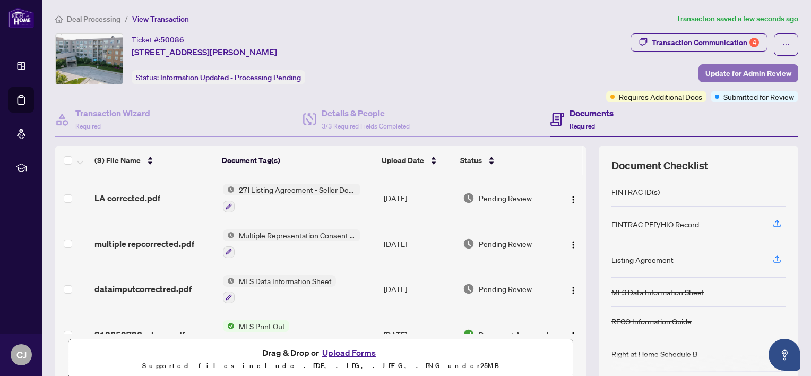
click at [758, 68] on span "Update for Admin Review" at bounding box center [748, 73] width 86 height 17
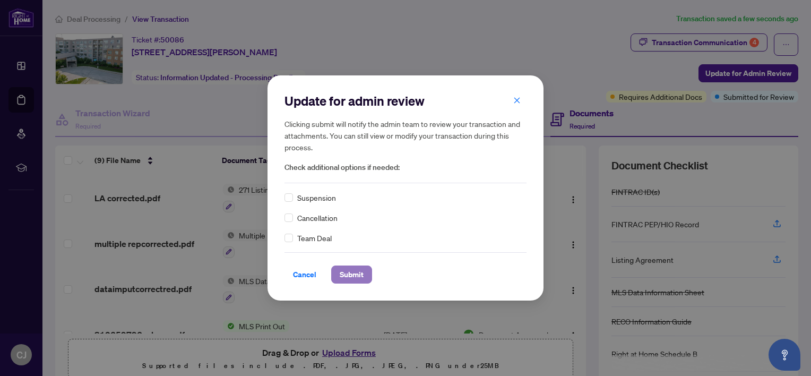
click at [357, 272] on span "Submit" at bounding box center [352, 274] width 24 height 17
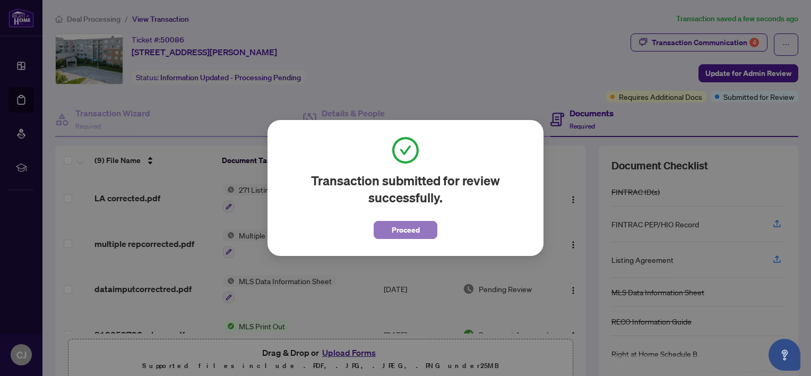
click at [427, 227] on button "Proceed" at bounding box center [406, 230] width 64 height 18
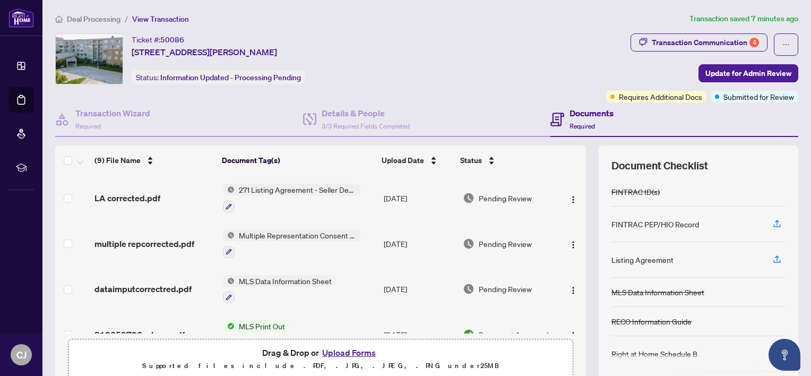
click at [224, 97] on div "Ticket #: 50086 417-94 Dean Ave, Barrie, Ontario L4N 0M3, Canada Status: Inform…" at bounding box center [328, 67] width 551 height 69
click at [318, 187] on span "271 Listing Agreement - Seller Designated Representation Agreement Authority to…" at bounding box center [298, 190] width 126 height 12
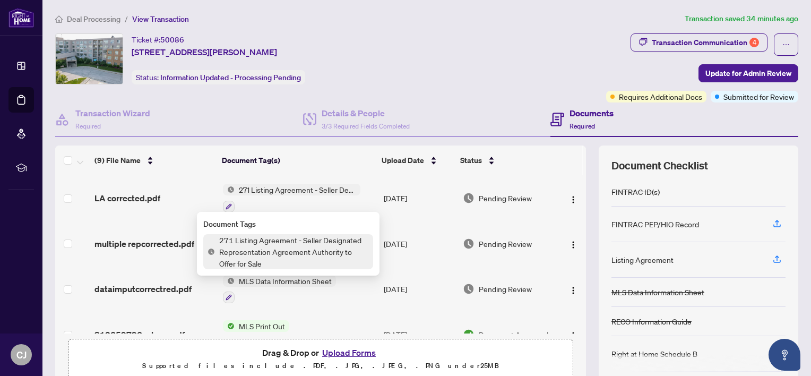
click at [307, 186] on span "271 Listing Agreement - Seller Designated Representation Agreement Authority to…" at bounding box center [298, 190] width 126 height 12
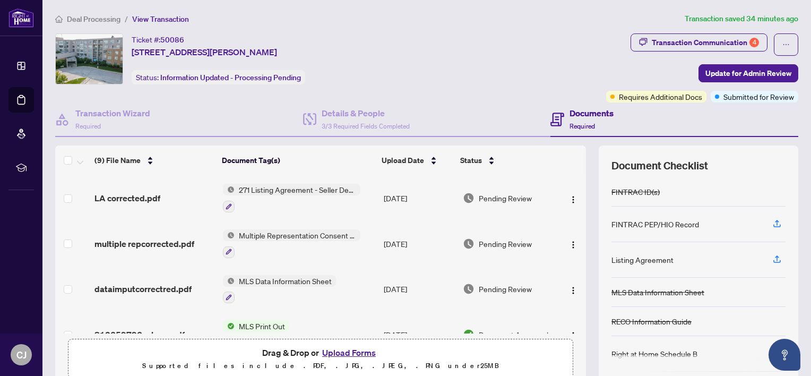
click at [307, 186] on span "271 Listing Agreement - Seller Designated Representation Agreement Authority to…" at bounding box center [298, 190] width 126 height 12
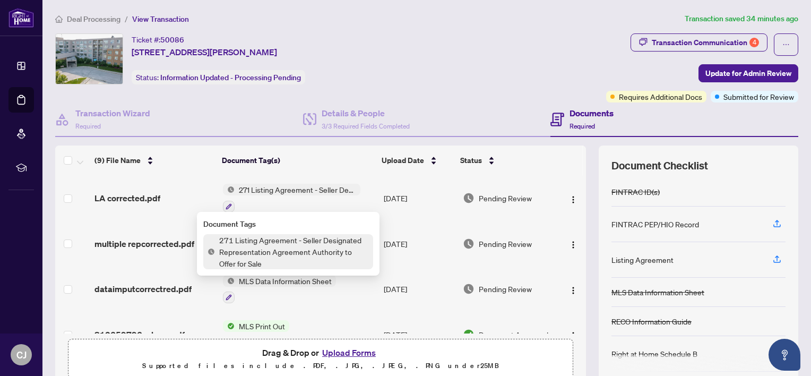
click at [288, 250] on span "271 Listing Agreement - Seller Designated Representation Agreement Authority to…" at bounding box center [294, 251] width 158 height 35
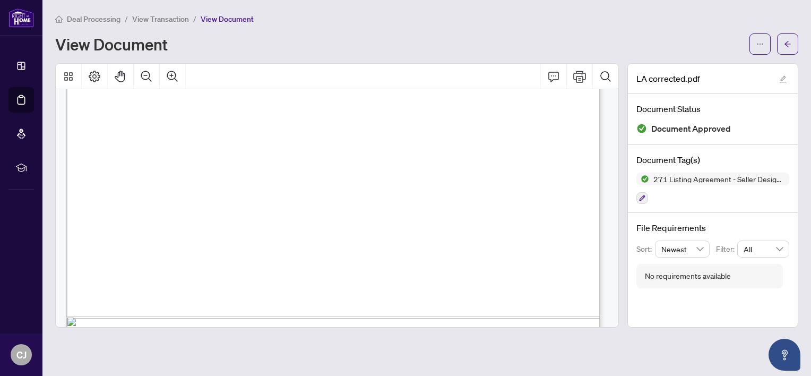
scroll to position [1857, 0]
click at [787, 40] on icon "arrow-left" at bounding box center [787, 43] width 7 height 7
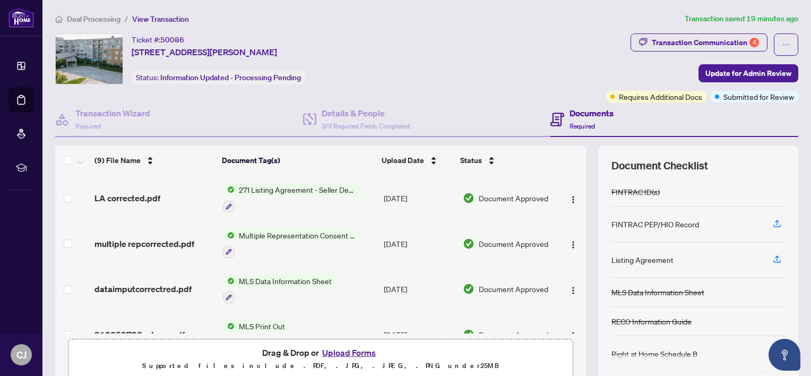
click at [100, 17] on span "Deal Processing" at bounding box center [94, 19] width 54 height 10
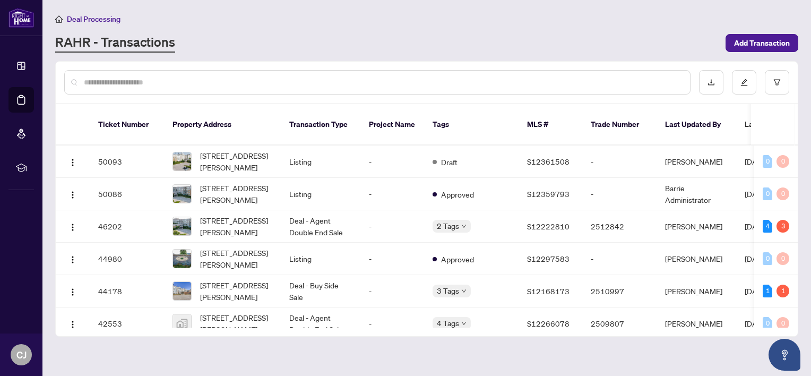
click at [116, 20] on span "Deal Processing" at bounding box center [94, 19] width 54 height 10
click at [216, 150] on span "[STREET_ADDRESS][PERSON_NAME]" at bounding box center [236, 161] width 72 height 23
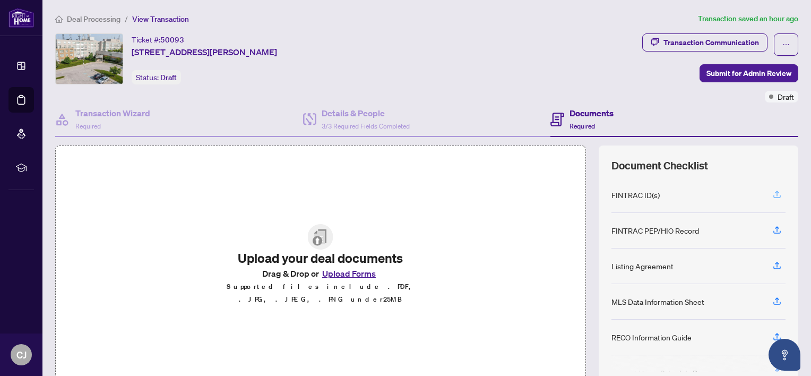
click at [775, 190] on icon "button" at bounding box center [777, 192] width 4 height 5
click at [772, 189] on icon "button" at bounding box center [777, 194] width 10 height 10
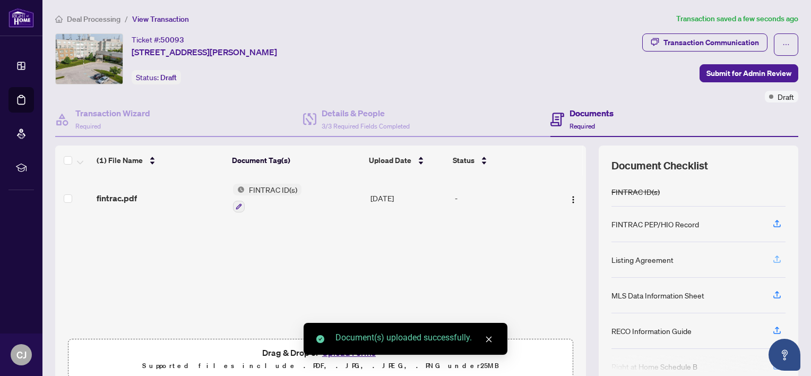
click at [772, 255] on icon "button" at bounding box center [777, 259] width 10 height 10
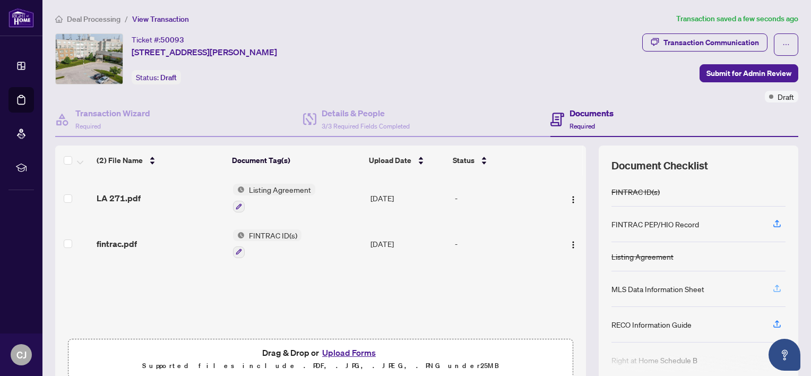
click at [772, 286] on icon "button" at bounding box center [777, 288] width 10 height 10
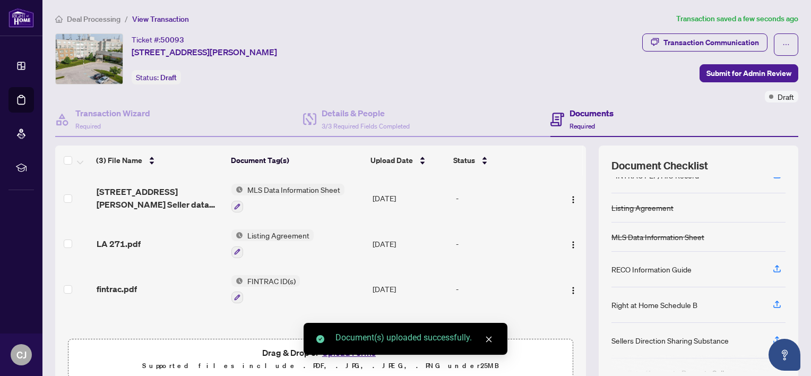
scroll to position [106, 0]
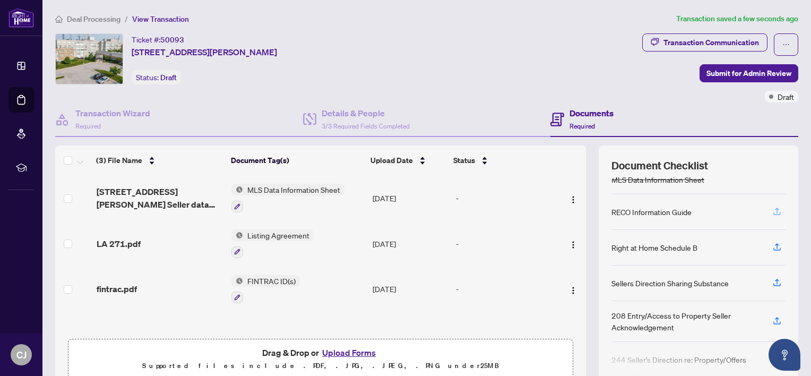
click at [772, 206] on icon "button" at bounding box center [777, 211] width 10 height 10
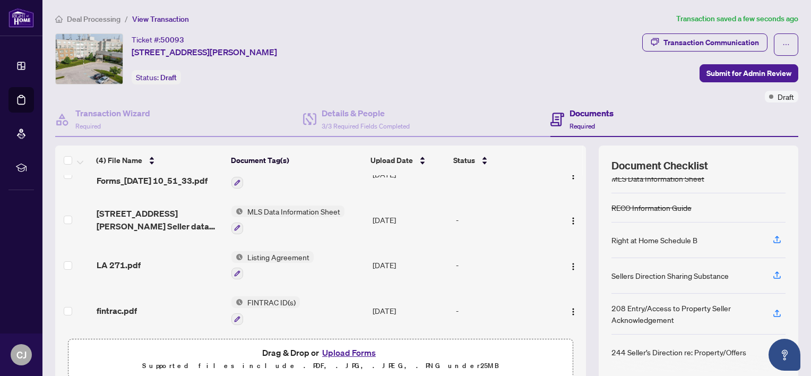
scroll to position [0, 0]
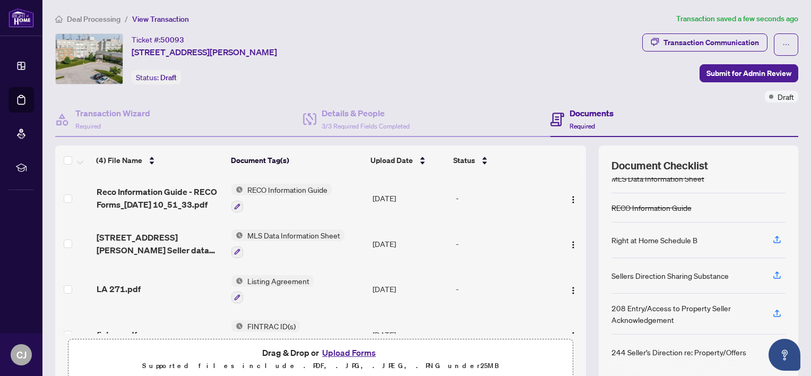
click at [348, 349] on button "Upload Forms" at bounding box center [349, 352] width 60 height 14
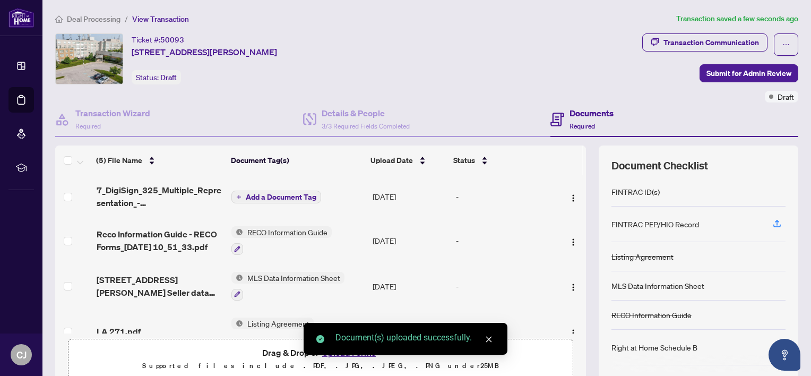
click at [298, 193] on span "Add a Document Tag" at bounding box center [281, 196] width 71 height 7
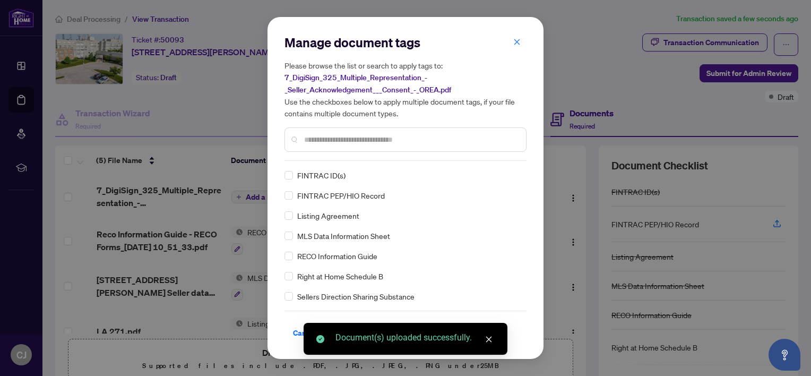
click at [324, 155] on div "Manage document tags Please browse the list or search to apply tags to: 7_DigiS…" at bounding box center [405, 97] width 242 height 127
click at [324, 140] on input "text" at bounding box center [410, 140] width 213 height 12
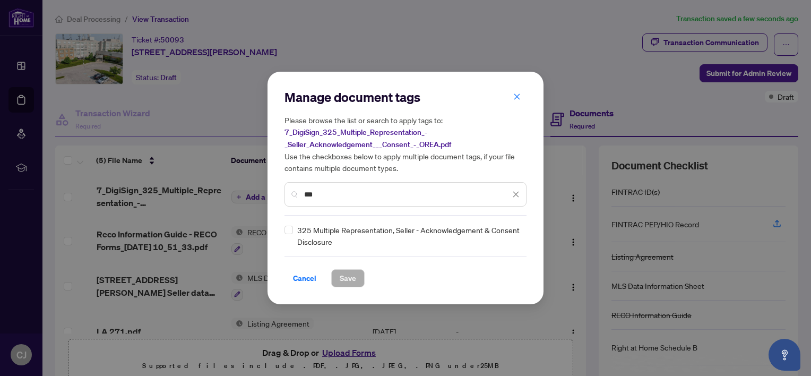
type input "***"
click at [341, 274] on span "Save" at bounding box center [348, 278] width 16 height 17
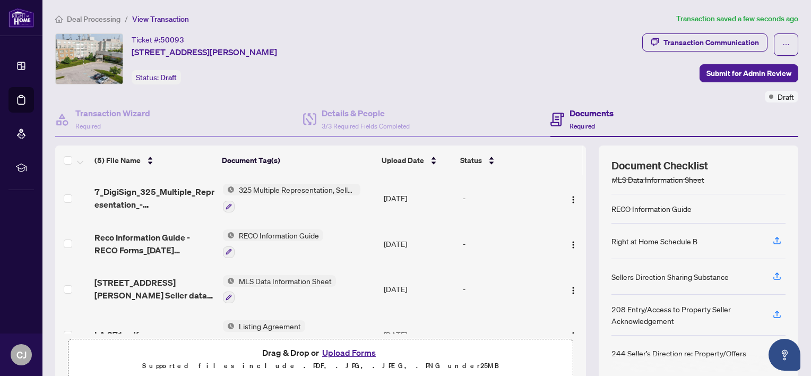
scroll to position [107, 0]
click at [775, 348] on icon "button" at bounding box center [777, 350] width 4 height 5
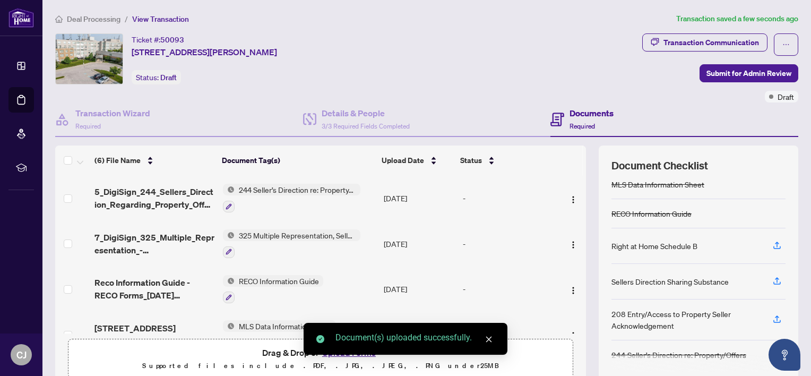
scroll to position [53, 0]
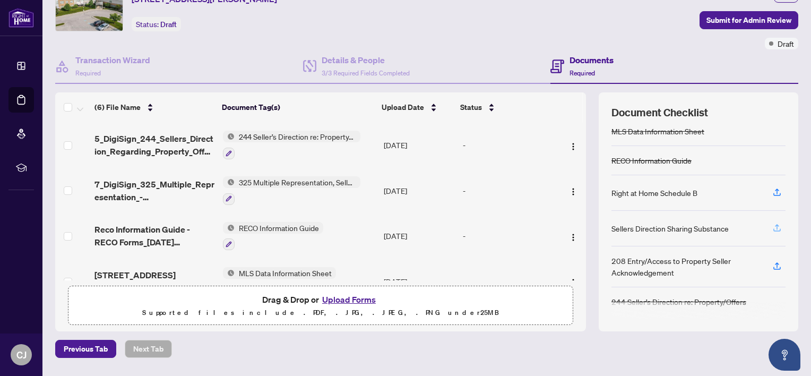
click at [772, 223] on icon "button" at bounding box center [777, 228] width 10 height 10
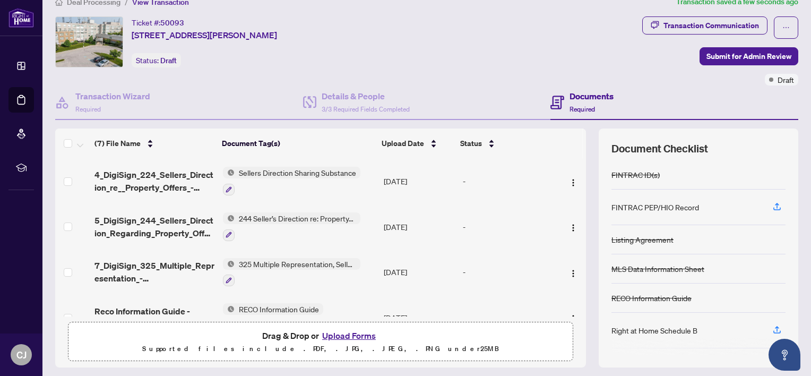
scroll to position [0, 0]
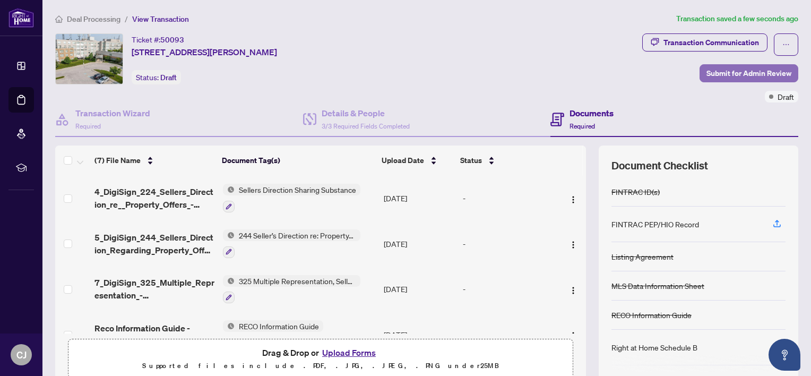
click at [727, 68] on span "Submit for Admin Review" at bounding box center [748, 73] width 85 height 17
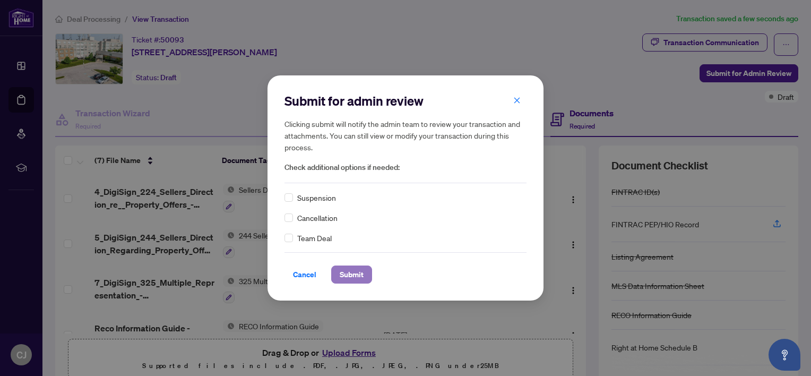
click at [351, 272] on span "Submit" at bounding box center [352, 274] width 24 height 17
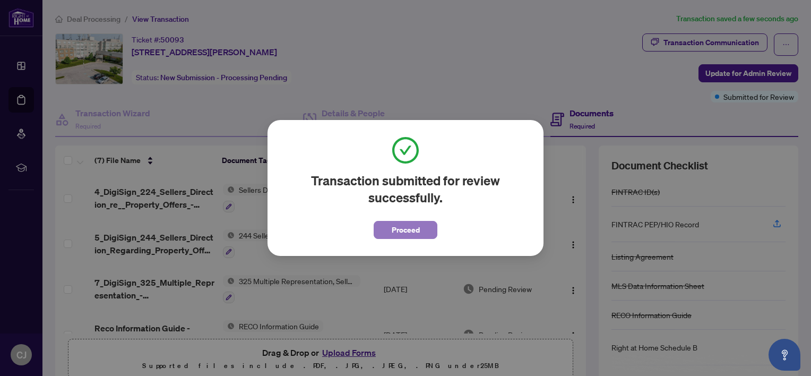
click at [412, 231] on span "Proceed" at bounding box center [406, 229] width 28 height 17
